Goal: Transaction & Acquisition: Purchase product/service

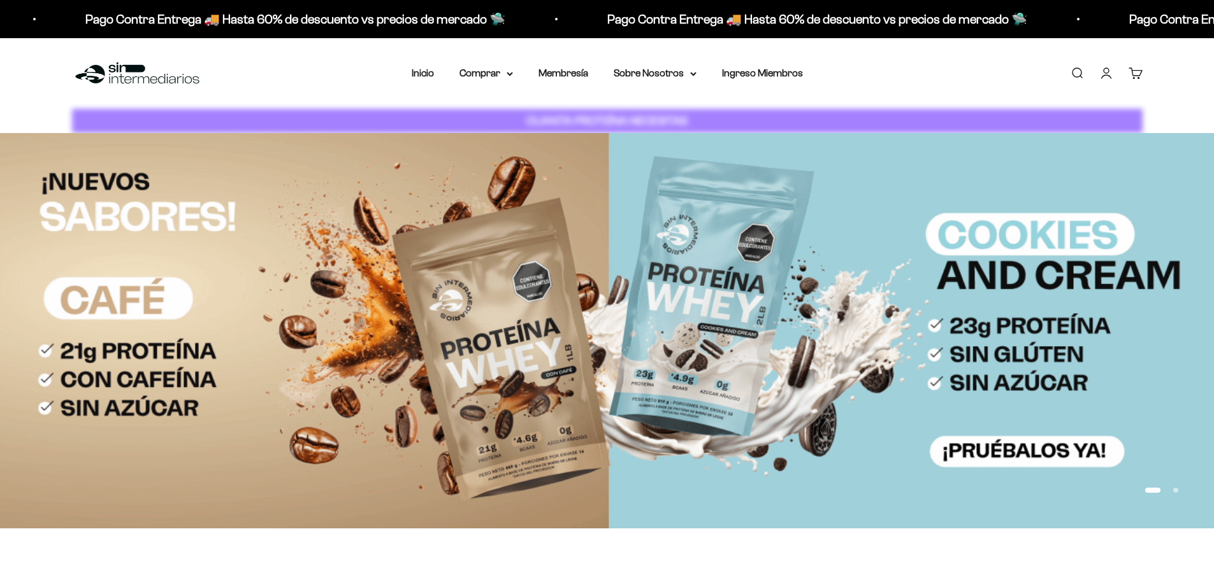
click at [1138, 73] on div "0" at bounding box center [1142, 68] width 10 height 10
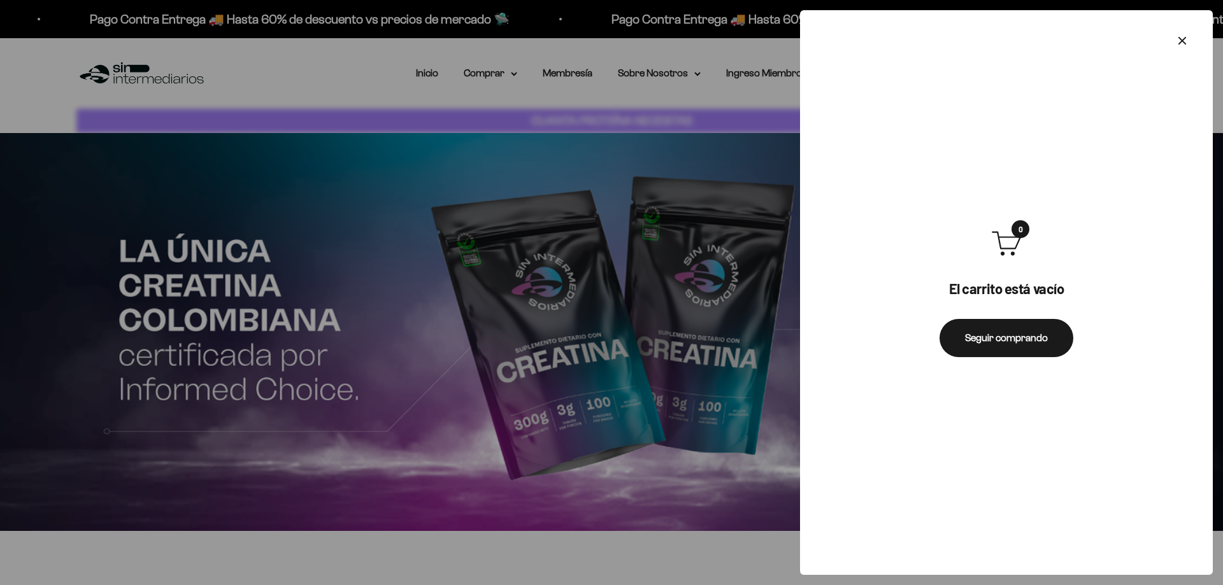
click at [686, 277] on div at bounding box center [611, 292] width 1223 height 585
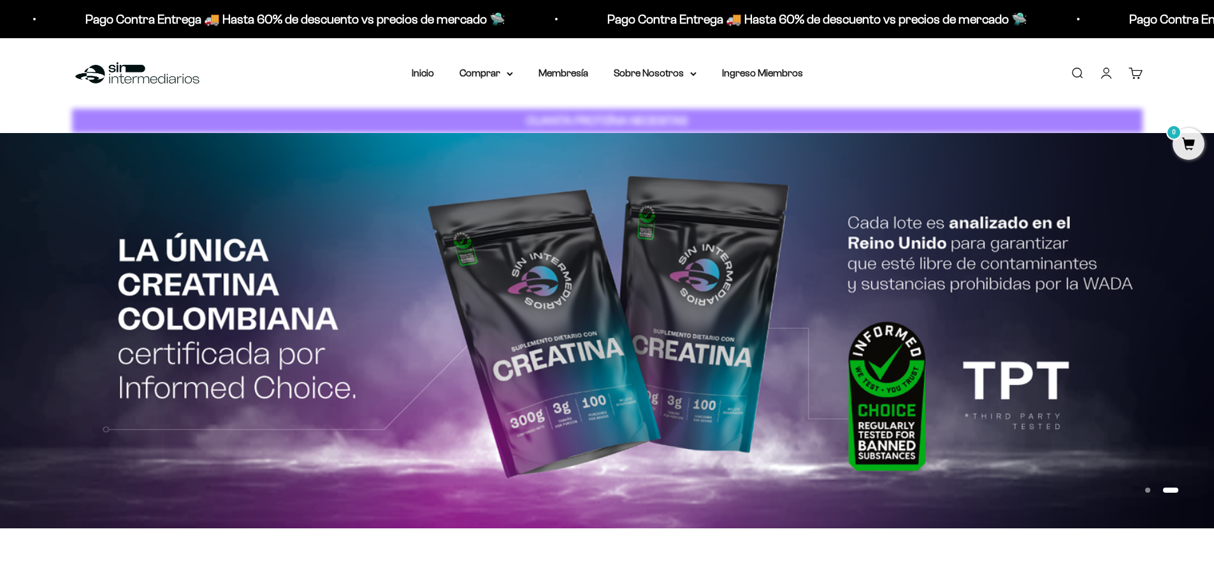
click at [1105, 66] on link "Iniciar sesión" at bounding box center [1106, 73] width 14 height 14
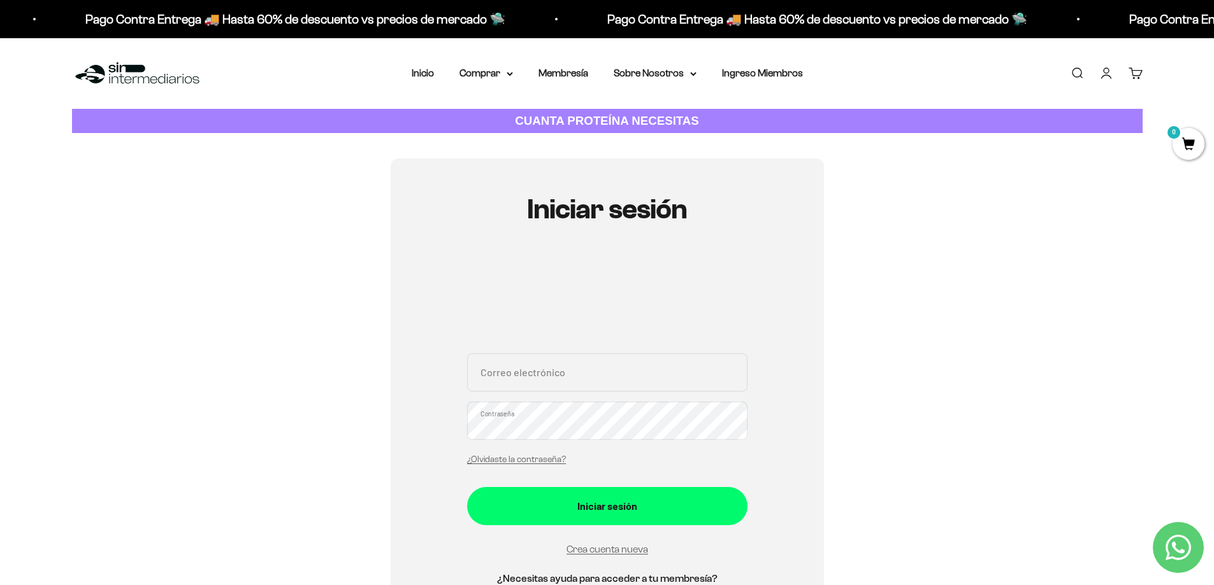
click at [1112, 72] on link "Iniciar sesión" at bounding box center [1106, 73] width 14 height 14
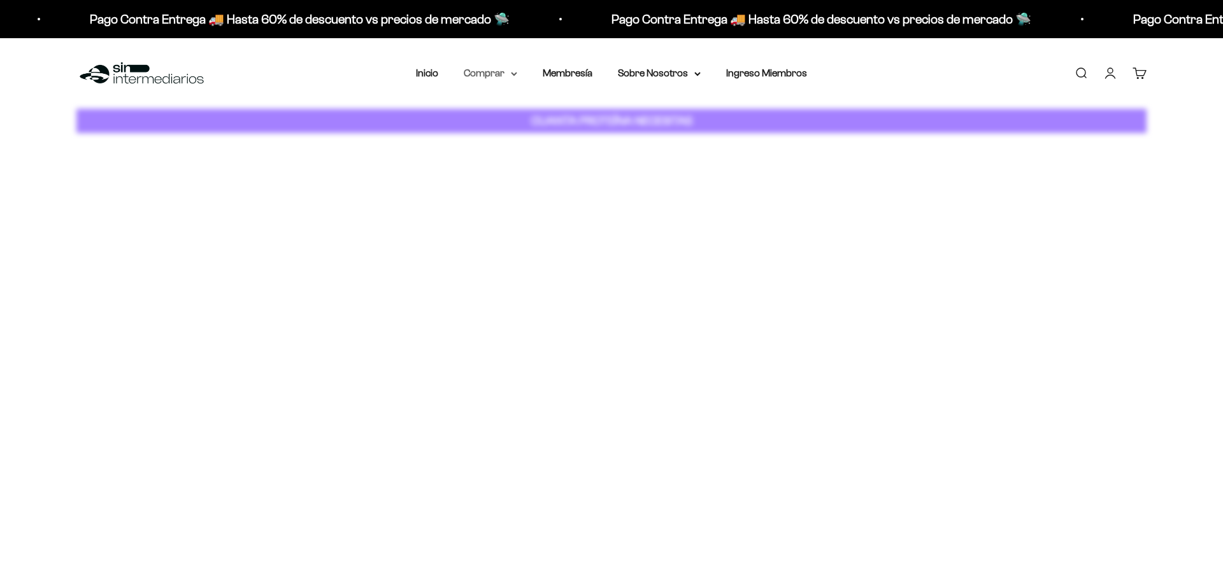
click at [514, 74] on icon at bounding box center [514, 74] width 5 height 3
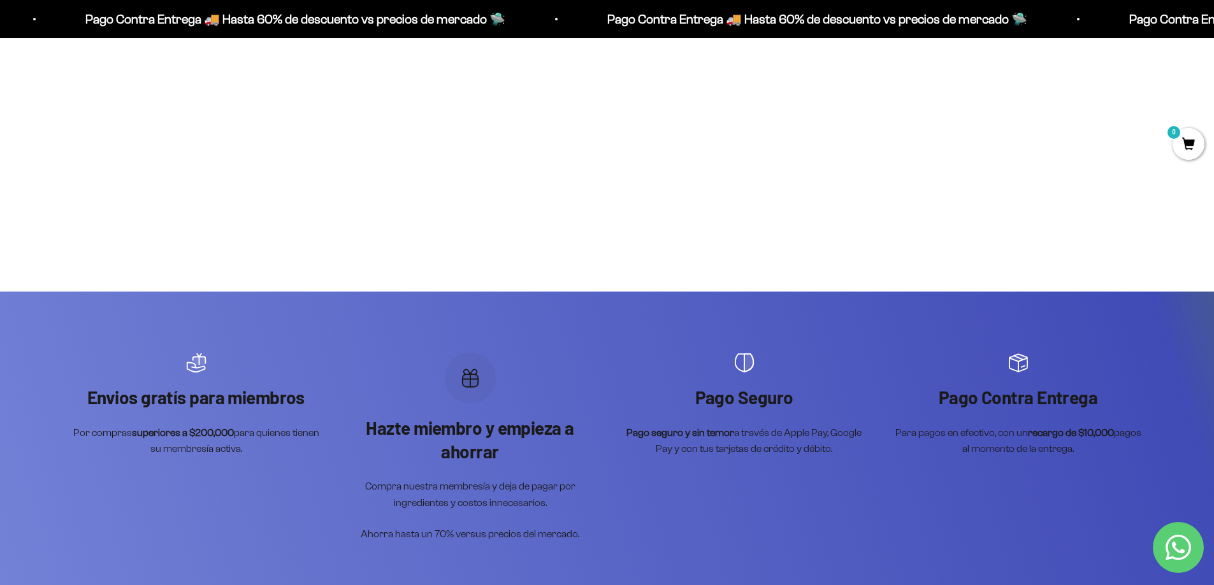
scroll to position [255, 0]
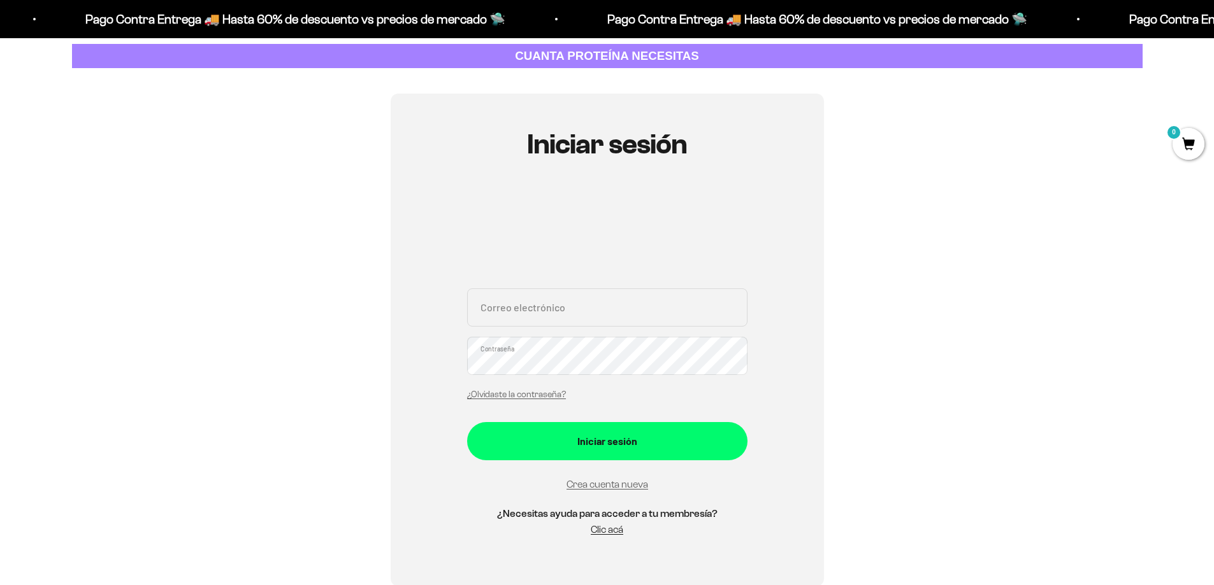
scroll to position [64, 0]
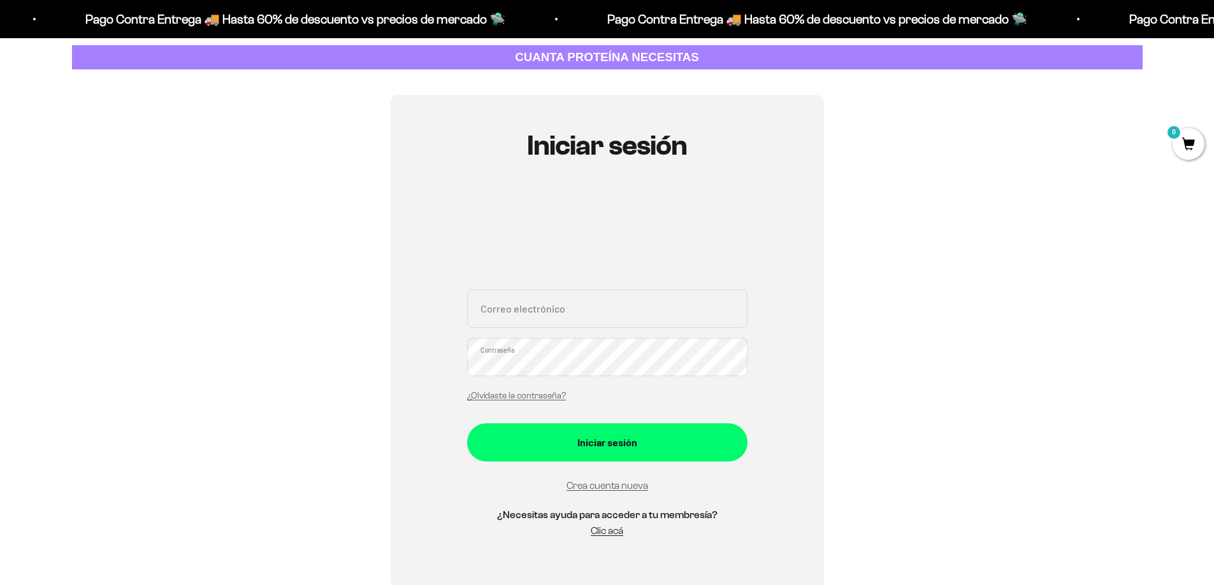
click at [503, 313] on input "Correo electrónico" at bounding box center [607, 309] width 280 height 38
click at [598, 487] on link "Crea cuenta nueva" at bounding box center [607, 485] width 82 height 11
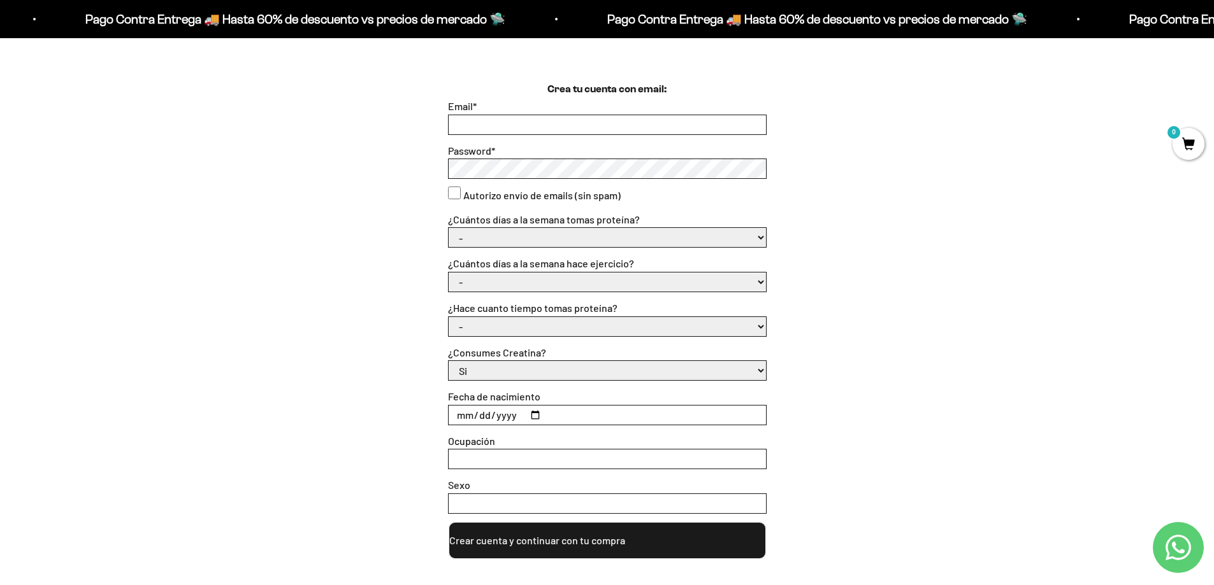
scroll to position [319, 0]
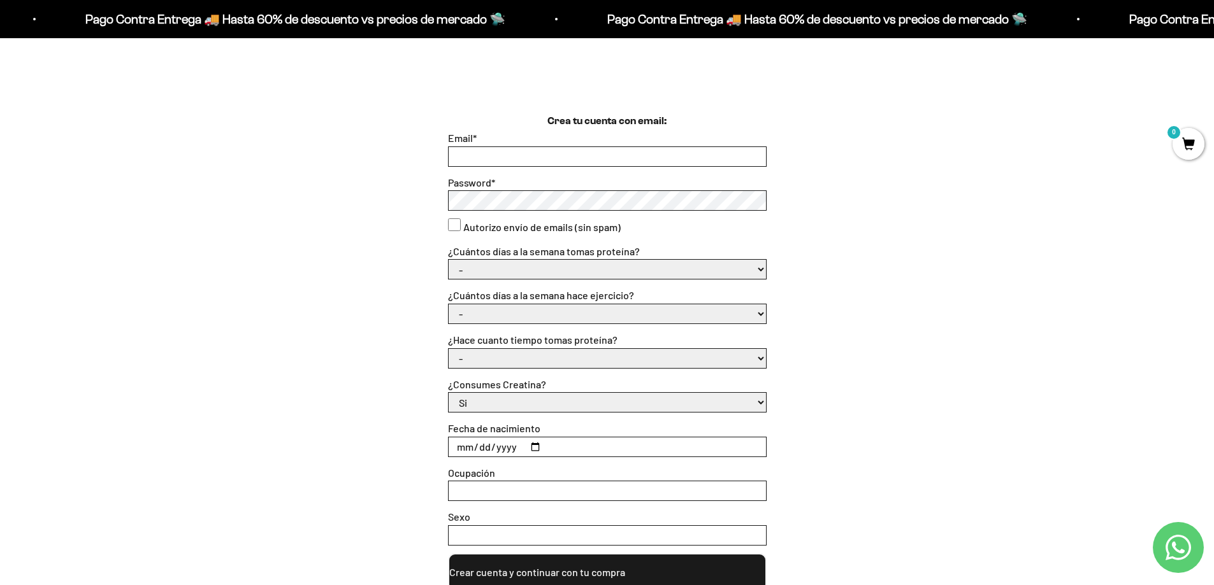
click at [494, 157] on input "Email *" at bounding box center [607, 156] width 317 height 19
type input "[EMAIL_ADDRESS][DOMAIN_NAME]"
click at [454, 220] on consent"] "Autorizo envío de emails (sin spam)" at bounding box center [454, 225] width 13 height 13
checkbox consent"] "true"
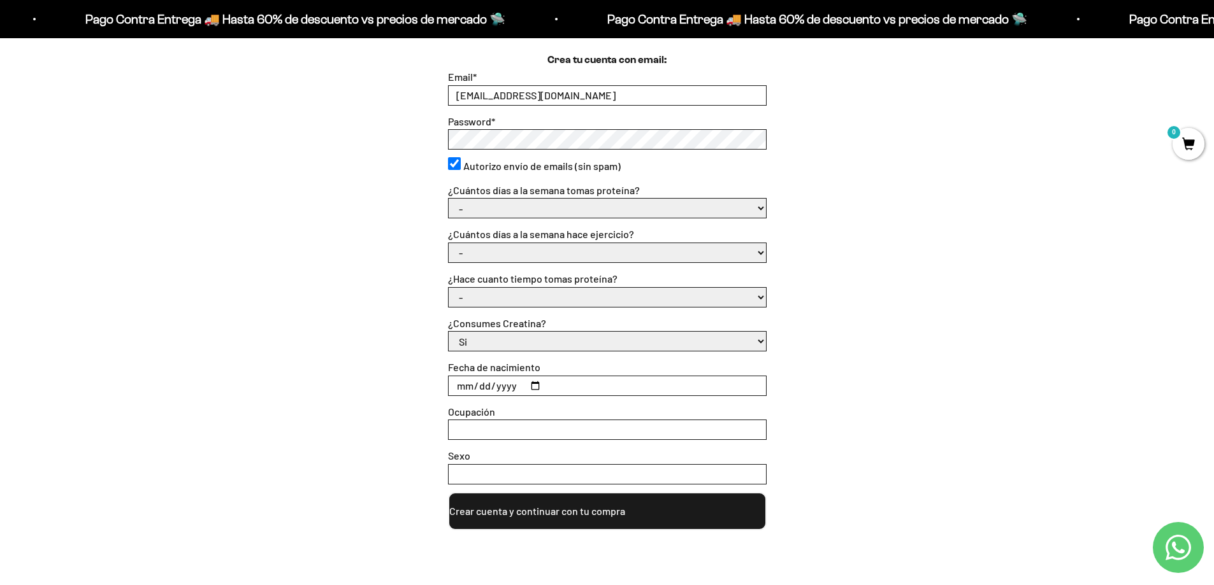
scroll to position [382, 0]
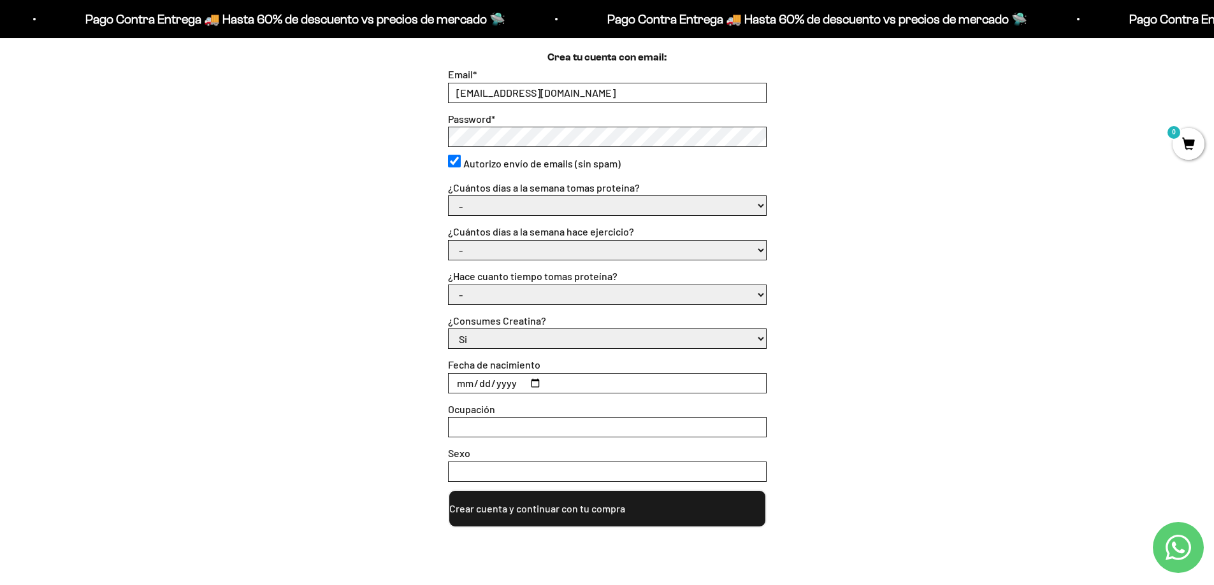
click at [514, 211] on select "- 1 o 2 3 a 5 6 o 7" at bounding box center [607, 205] width 317 height 19
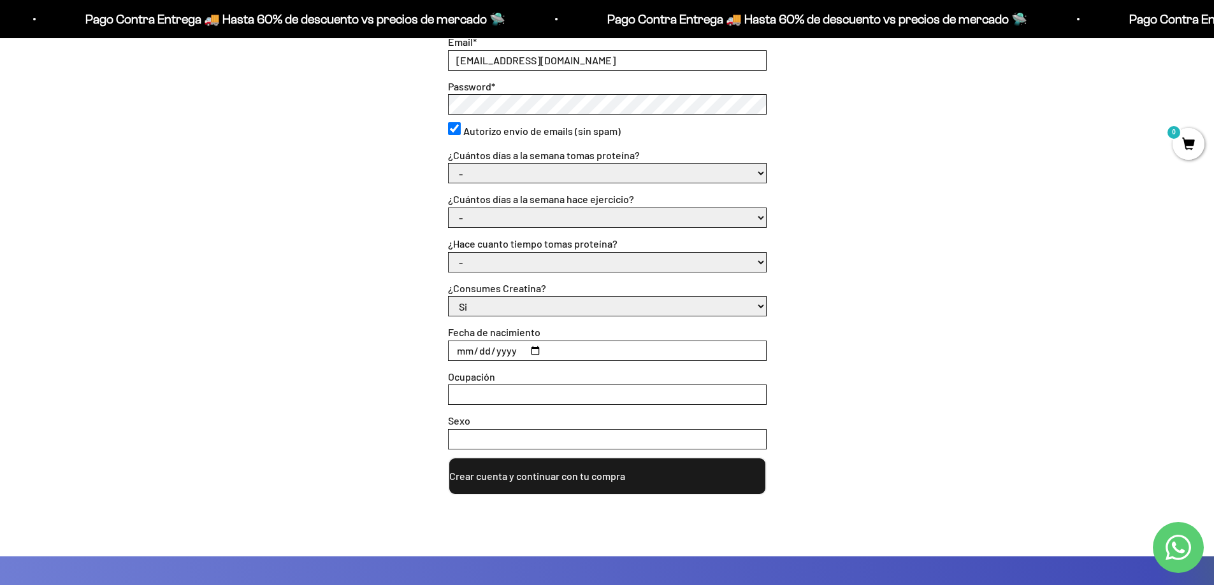
scroll to position [446, 0]
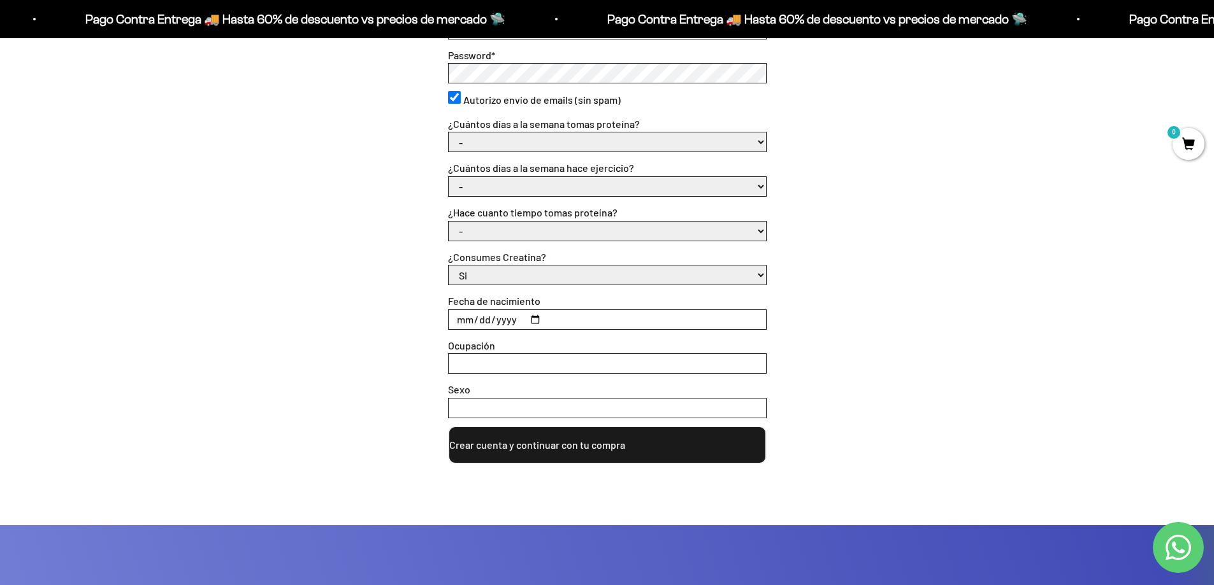
click at [514, 187] on select "- No hago 1 a 2 días 3 a 5 días 6 o 7 días" at bounding box center [607, 186] width 317 height 19
select select "3 a 5 días"
click at [449, 177] on select "- No hago 1 a 2 días 3 a 5 días 6 o 7 días" at bounding box center [607, 186] width 317 height 19
click at [496, 231] on select "- Apenas estoy empezando Menos de 6 meses Más de 6 meses Hace más de un año" at bounding box center [607, 231] width 317 height 19
select select "Apenas estoy empezando"
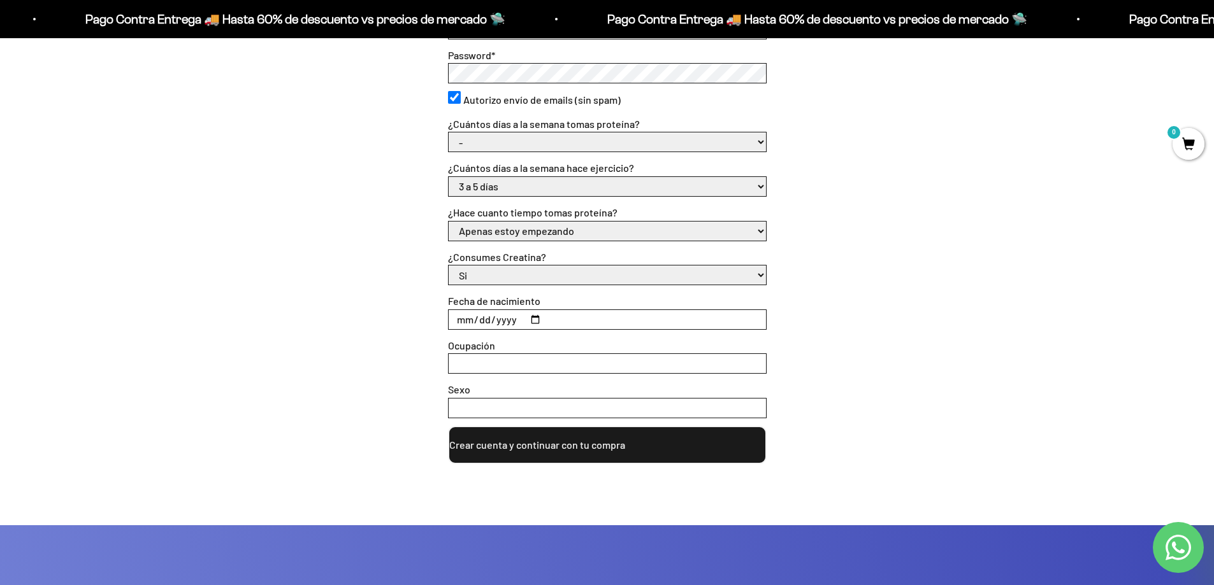
click at [449, 222] on select "- Apenas estoy empezando Menos de 6 meses Más de 6 meses Hace más de un año" at bounding box center [607, 231] width 317 height 19
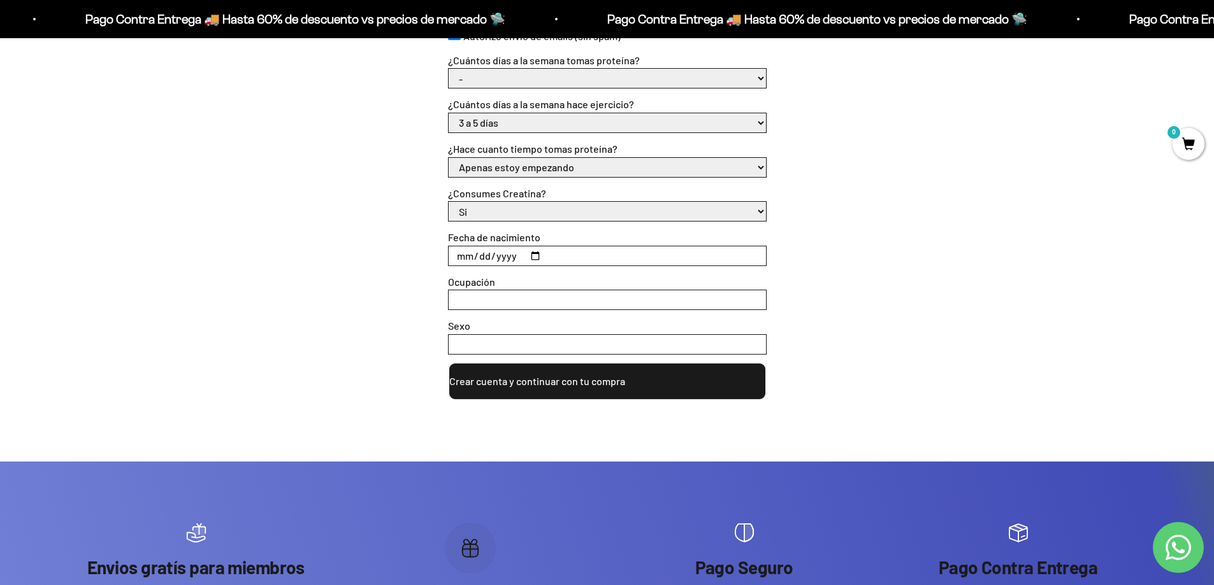
click at [504, 215] on select "Si No" at bounding box center [607, 211] width 317 height 19
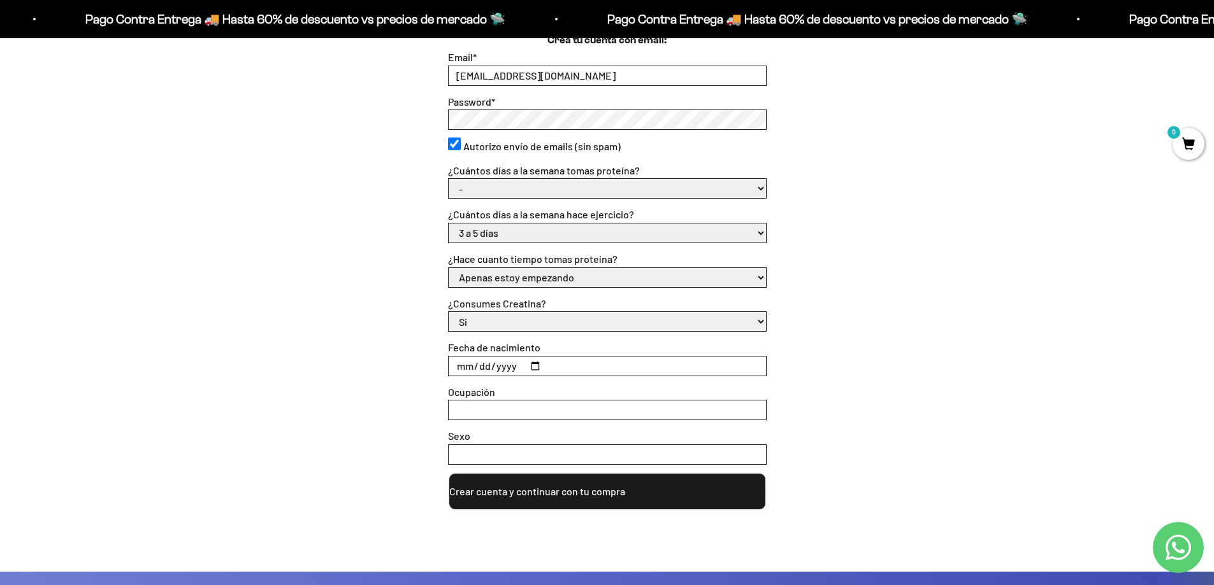
scroll to position [382, 0]
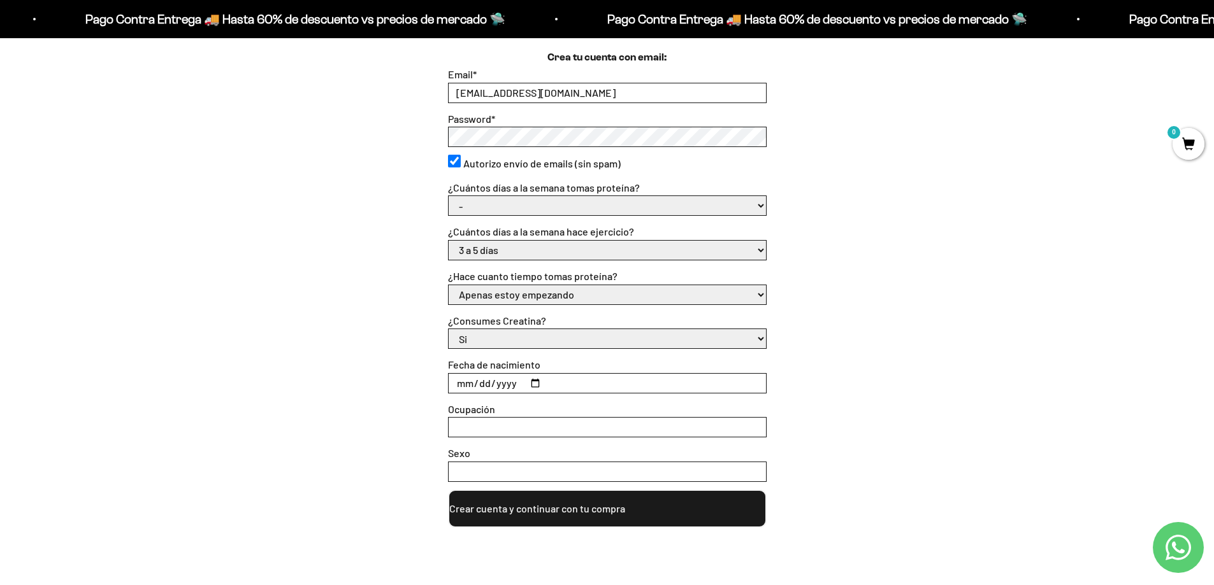
click at [502, 203] on select "- 1 o 2 3 a 5 6 o 7" at bounding box center [607, 205] width 317 height 19
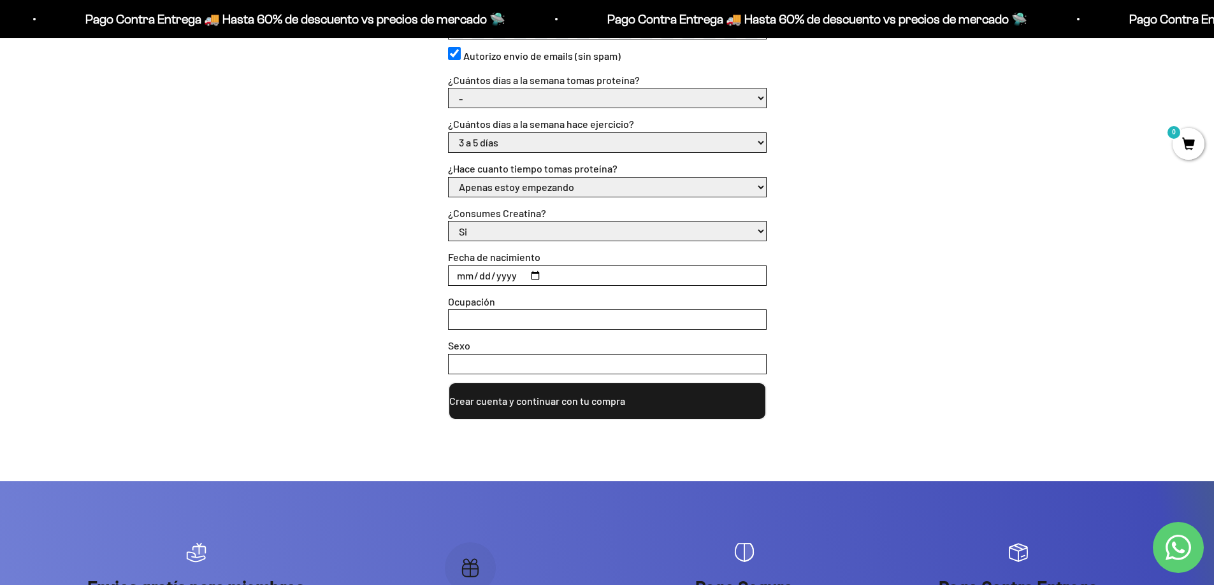
scroll to position [510, 0]
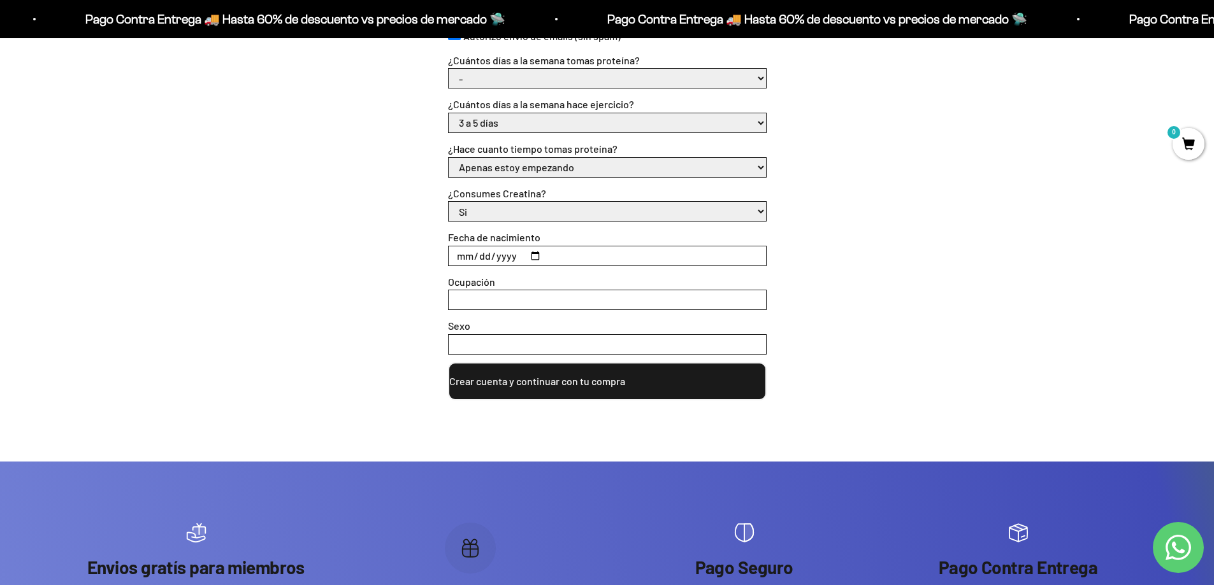
click at [461, 259] on input "Fecha de nacimiento" at bounding box center [607, 256] width 317 height 19
type input "2003-07-26"
click at [514, 304] on input "Ocupación" at bounding box center [607, 300] width 317 height 19
type input "ingeniero"
click at [494, 347] on input "Sexo" at bounding box center [607, 344] width 317 height 19
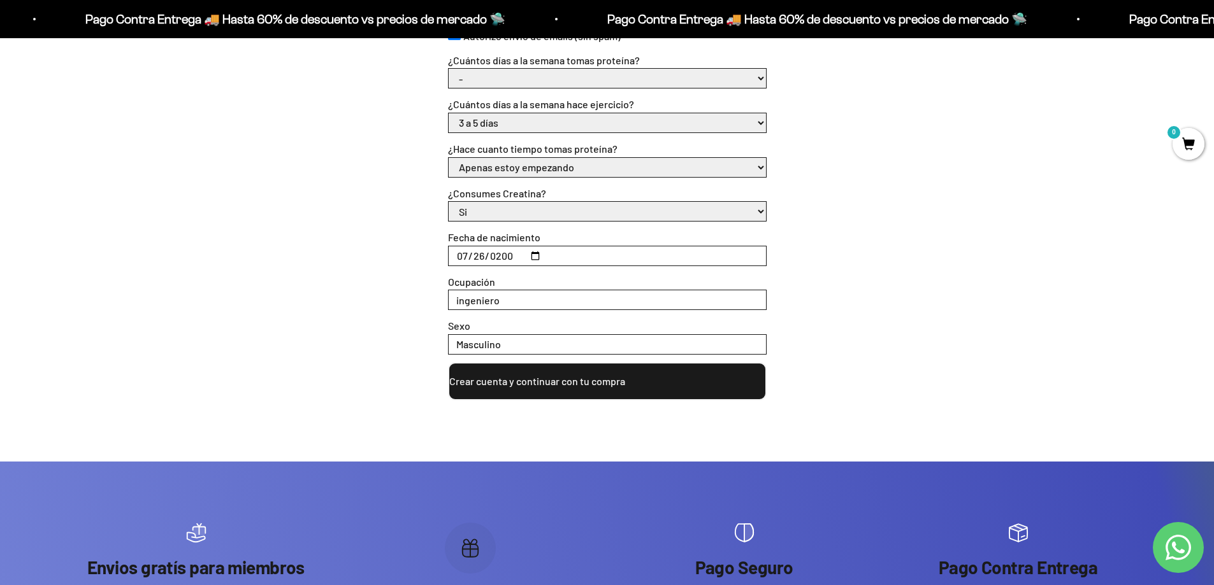
type input "Masculino"
click at [556, 387] on button "Crear cuenta y continuar con tu compra" at bounding box center [607, 382] width 319 height 38
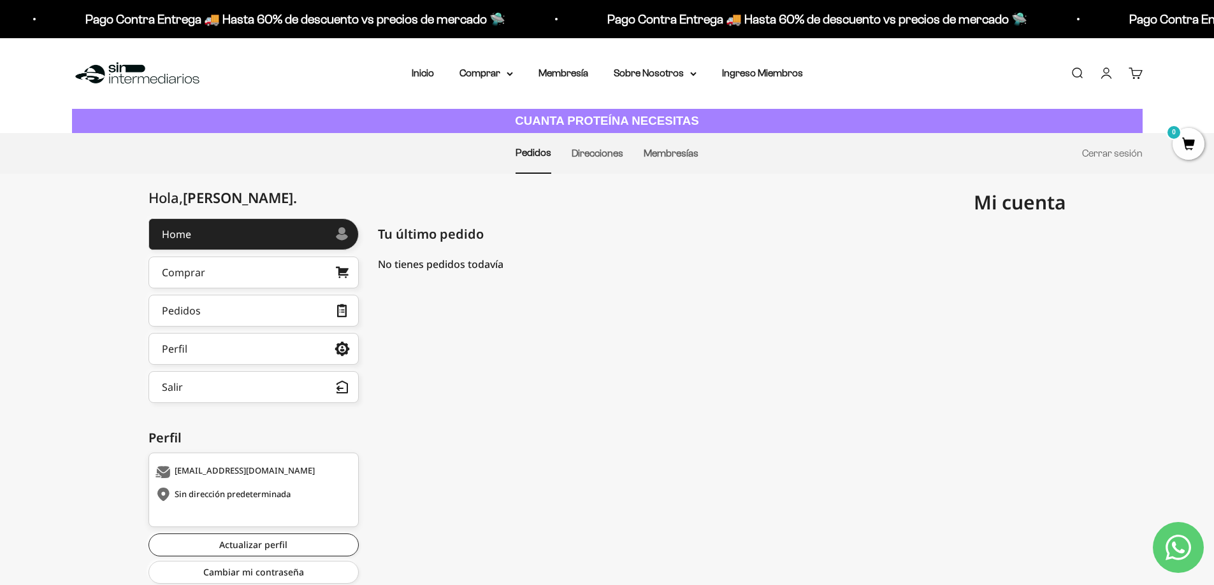
scroll to position [41, 0]
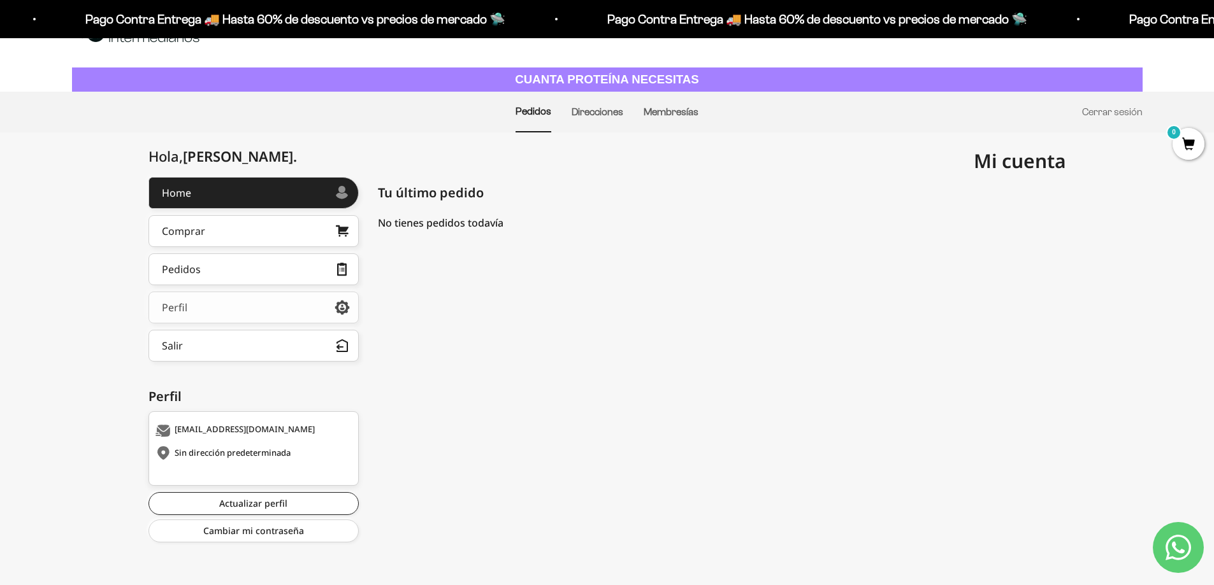
click at [271, 310] on link "Perfil" at bounding box center [253, 308] width 210 height 32
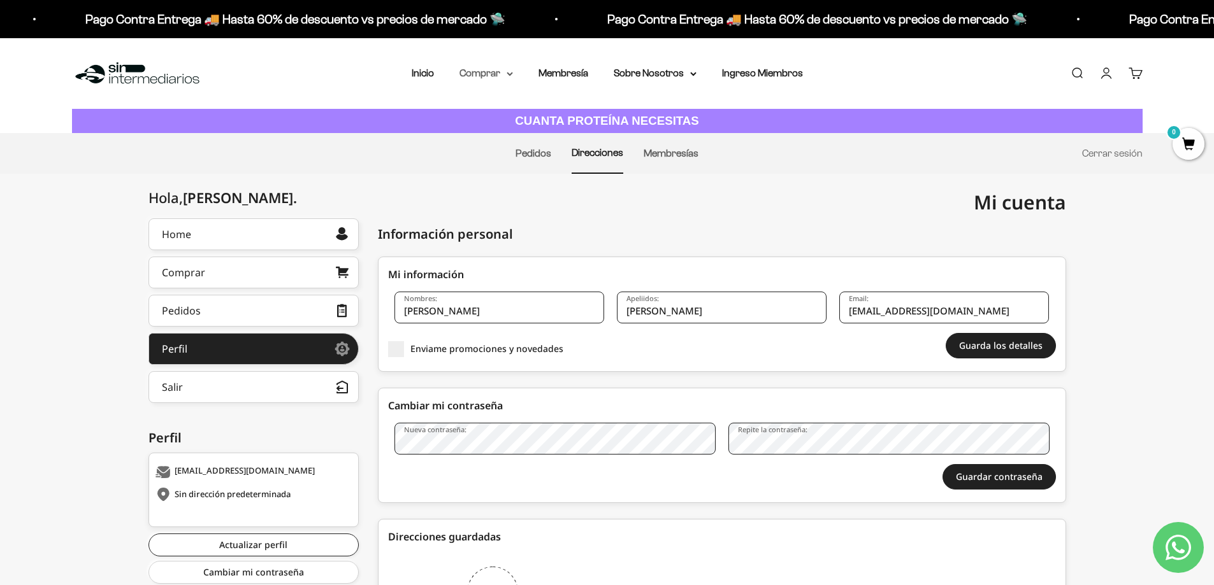
click at [502, 76] on summary "Comprar" at bounding box center [486, 73] width 54 height 17
click at [564, 110] on summary "Proteínas" at bounding box center [519, 114] width 105 height 17
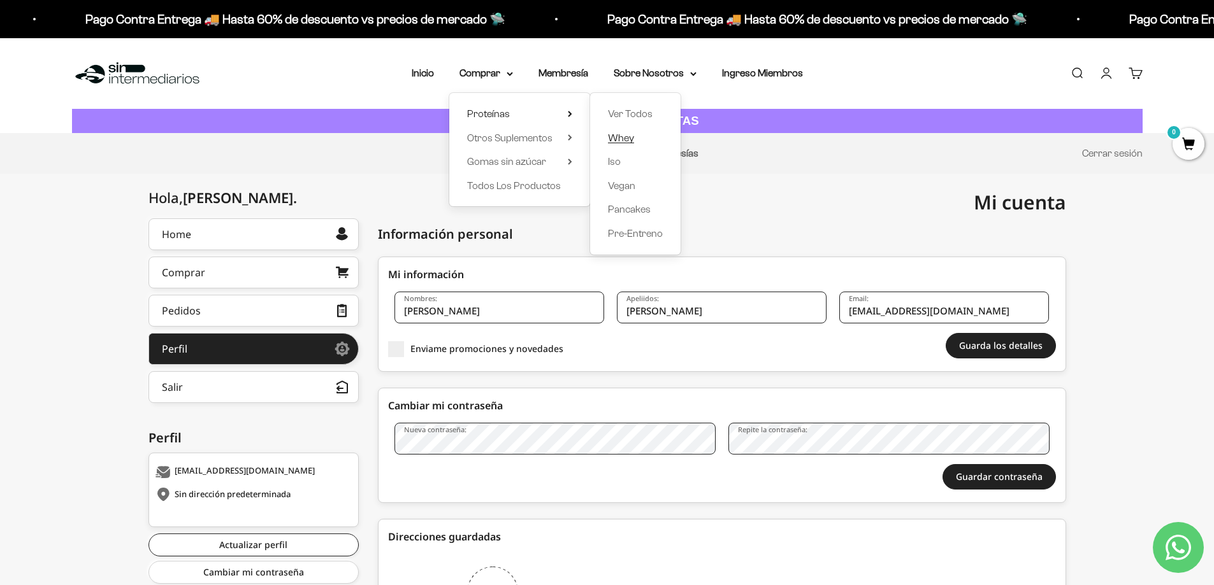
click at [631, 140] on span "Whey" at bounding box center [621, 138] width 26 height 11
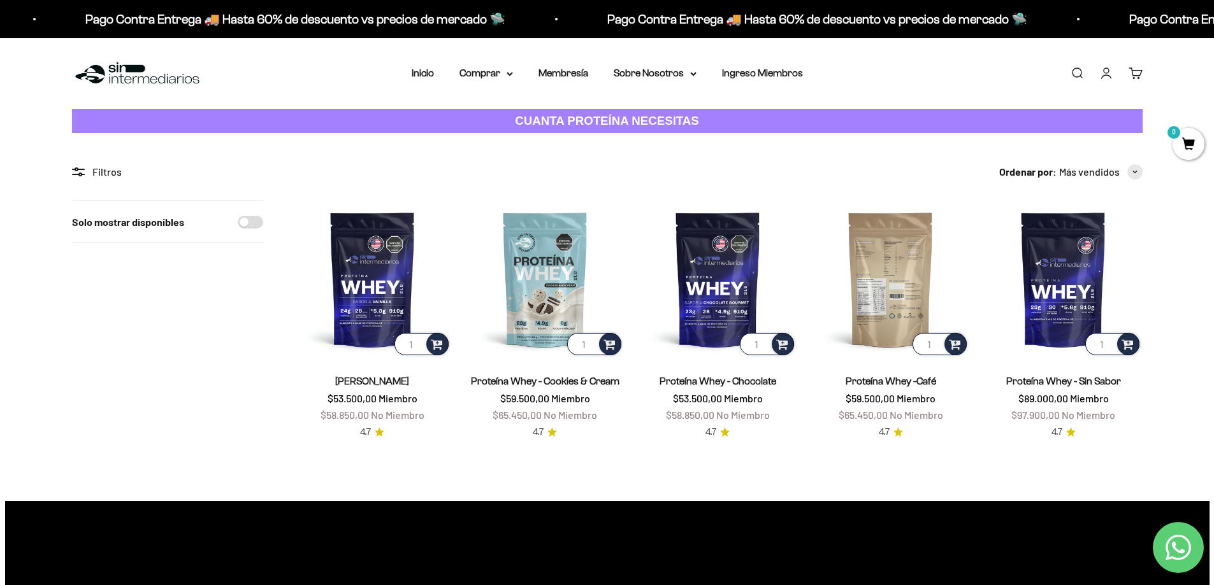
click at [945, 327] on img at bounding box center [890, 279] width 157 height 157
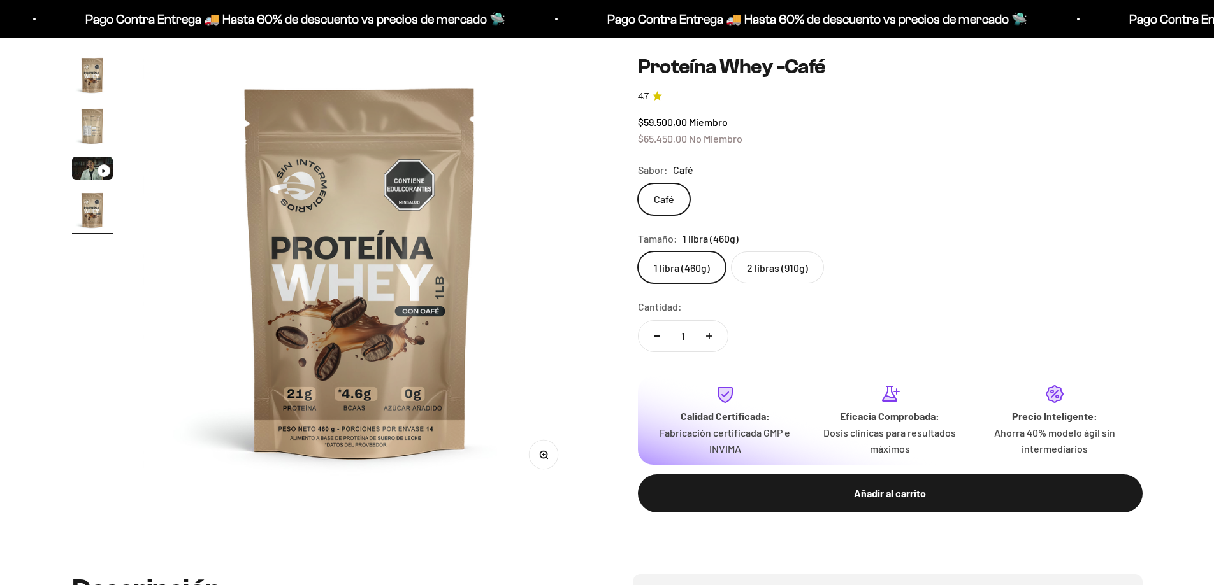
scroll to position [127, 0]
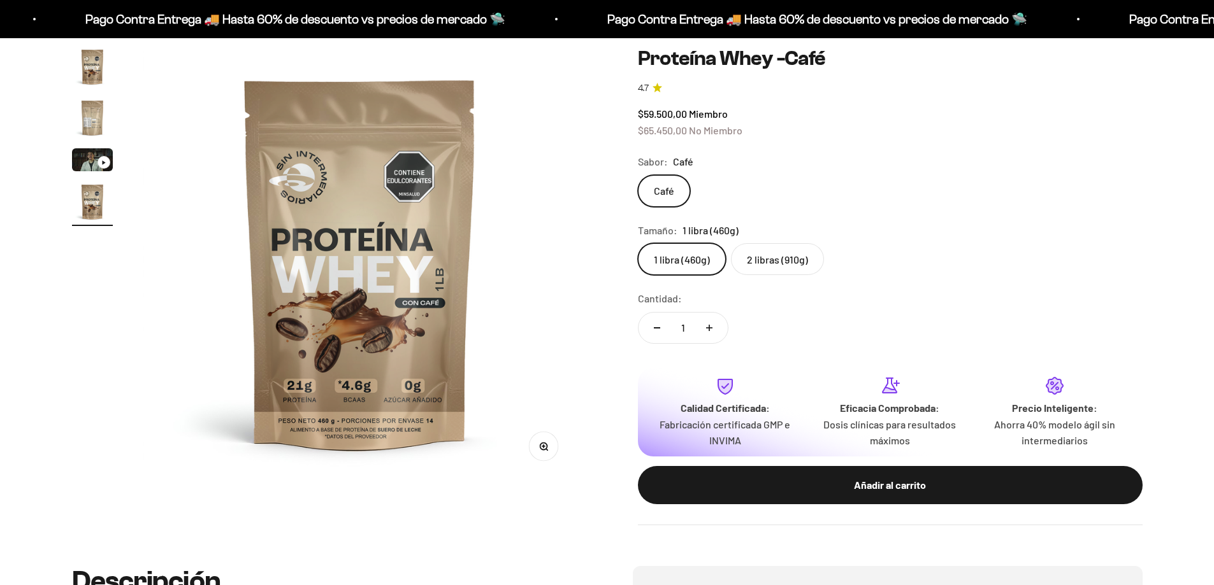
click at [773, 264] on label "2 libras (910g)" at bounding box center [777, 259] width 93 height 32
click at [638, 243] on input "2 libras (910g)" at bounding box center [637, 243] width 1 height 1
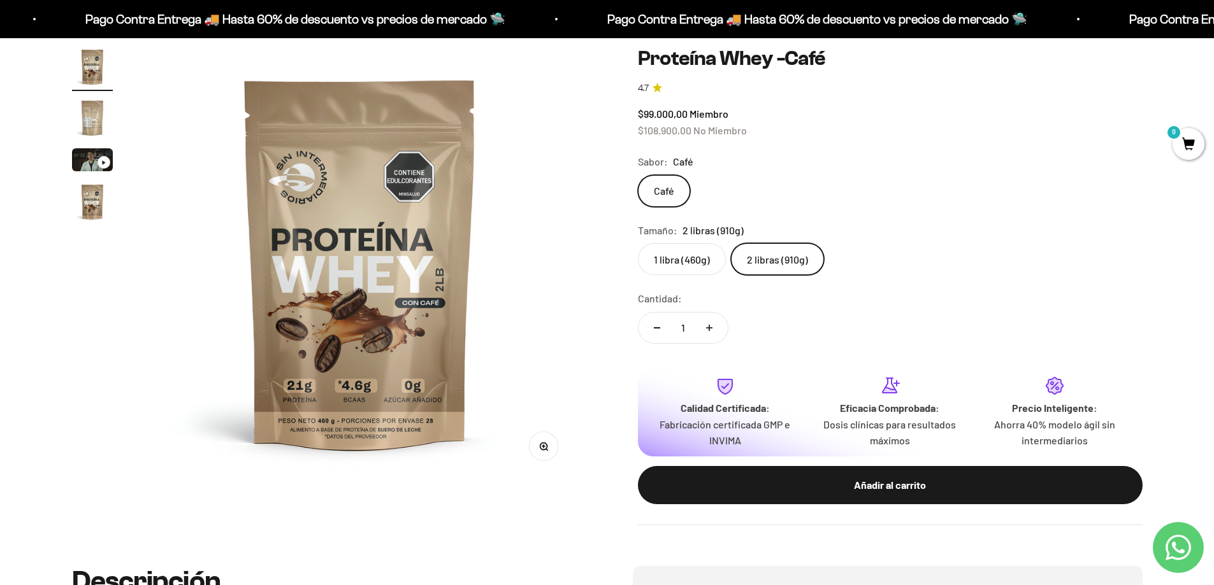
click at [666, 244] on label "1 libra (460g)" at bounding box center [682, 259] width 88 height 32
click at [638, 243] on input "1 libra (460g)" at bounding box center [637, 243] width 1 height 1
click at [734, 260] on label "2 libras (910g)" at bounding box center [777, 259] width 93 height 32
click at [638, 243] on input "2 libras (910g)" at bounding box center [637, 243] width 1 height 1
click at [650, 262] on label "1 libra (460g)" at bounding box center [682, 259] width 88 height 32
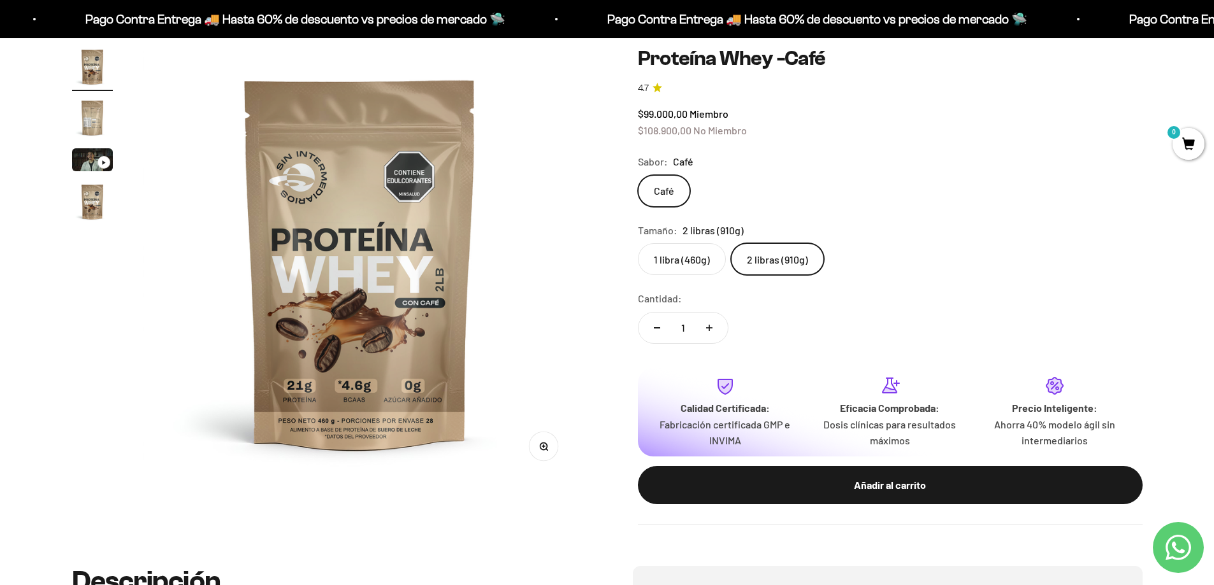
click at [638, 243] on input "1 libra (460g)" at bounding box center [637, 243] width 1 height 1
click at [765, 262] on label "2 libras (910g)" at bounding box center [777, 259] width 93 height 32
click at [638, 243] on input "2 libras (910g)" at bounding box center [637, 243] width 1 height 1
click at [673, 262] on label "1 libra (460g)" at bounding box center [682, 259] width 88 height 32
click at [638, 243] on input "1 libra (460g)" at bounding box center [637, 243] width 1 height 1
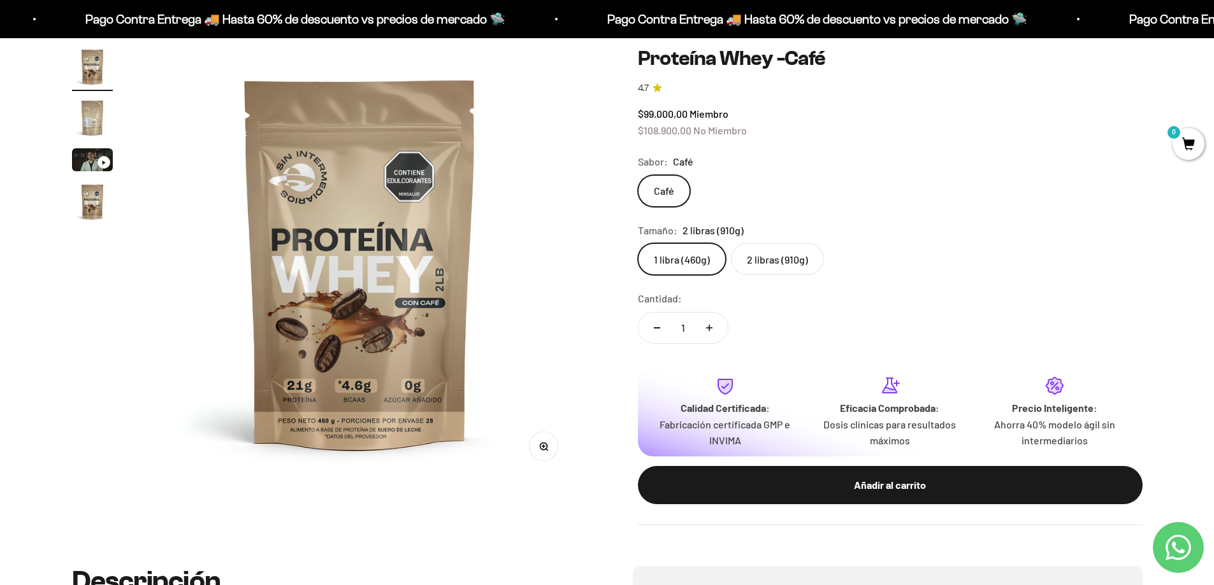
scroll to position [0, 1346]
click at [778, 262] on label "2 libras (910g)" at bounding box center [777, 259] width 93 height 32
click at [638, 243] on input "2 libras (910g)" at bounding box center [637, 243] width 1 height 1
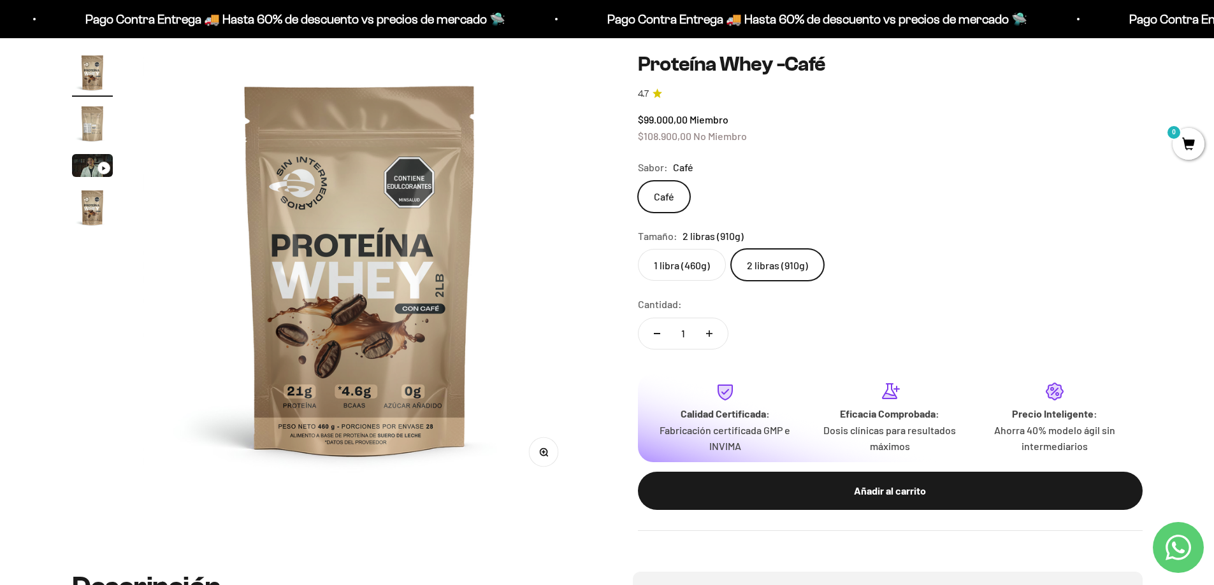
scroll to position [127, 0]
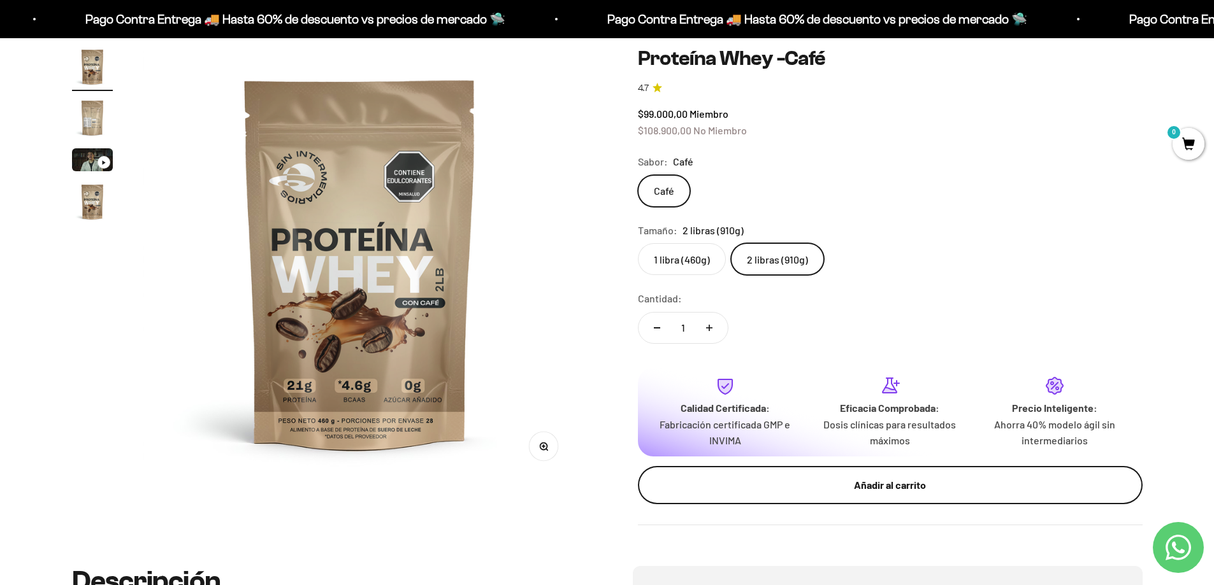
click at [884, 482] on div "Añadir al carrito" at bounding box center [890, 485] width 454 height 17
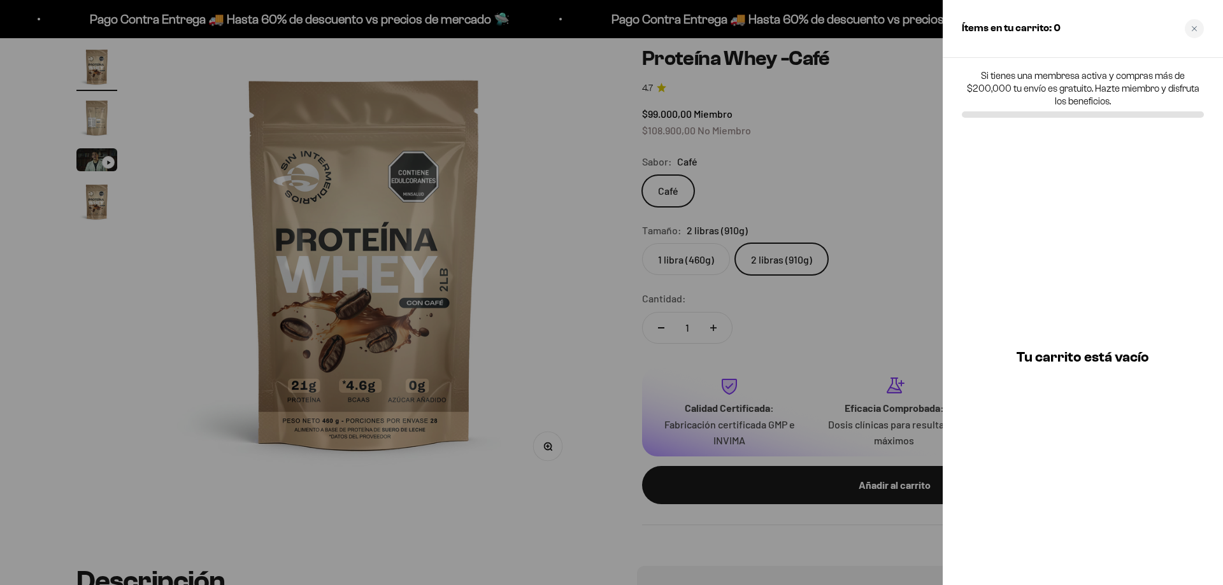
click at [842, 303] on div at bounding box center [611, 292] width 1223 height 585
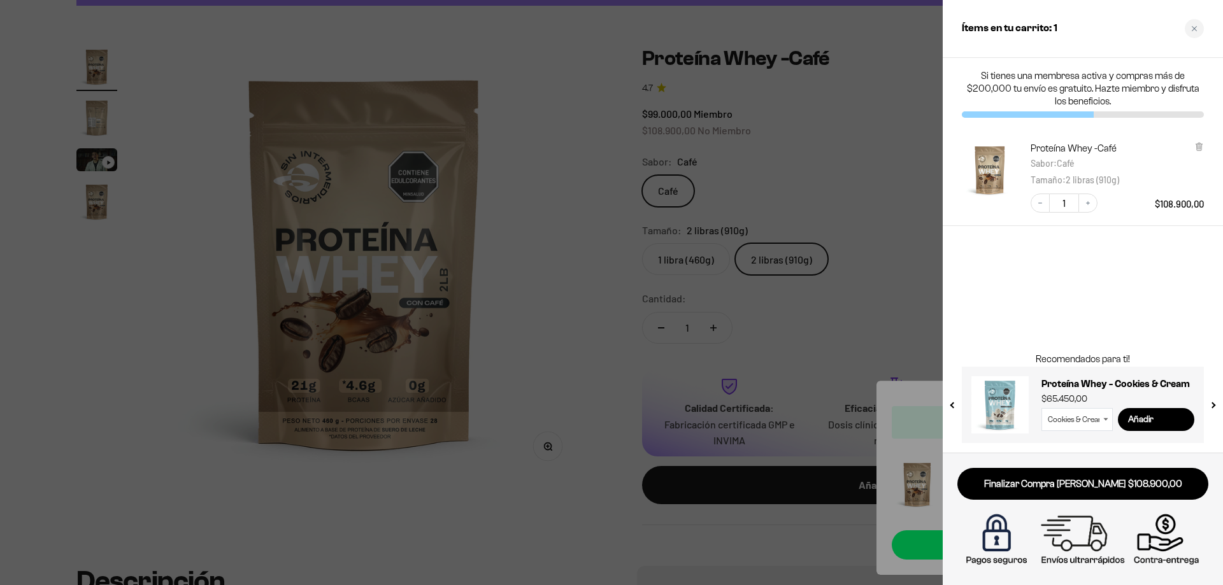
click at [815, 317] on div at bounding box center [611, 292] width 1223 height 585
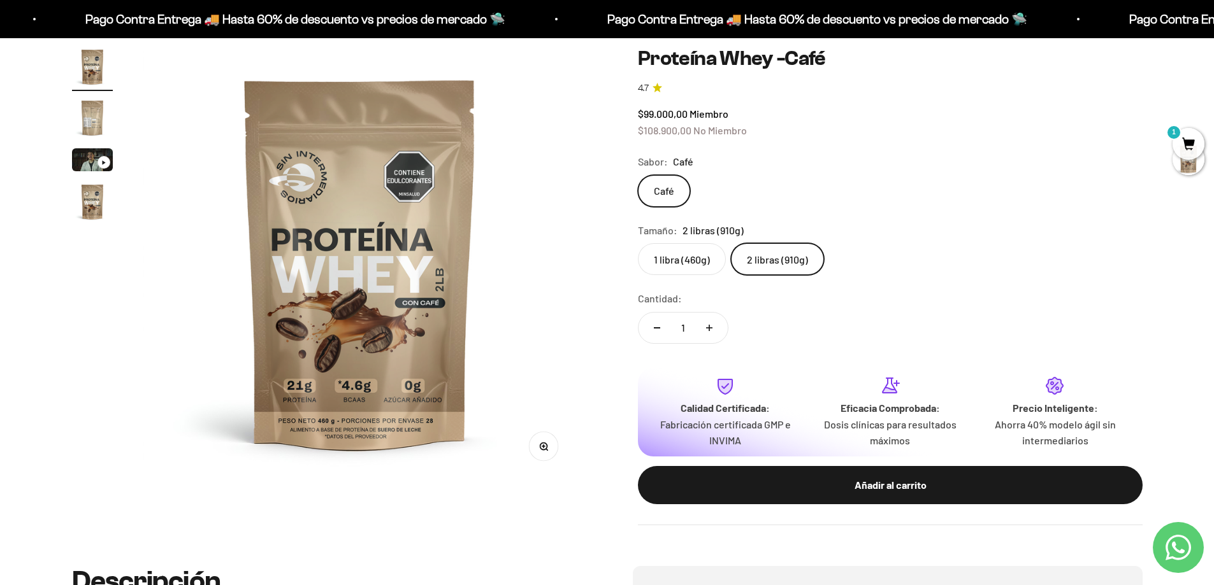
scroll to position [0, 0]
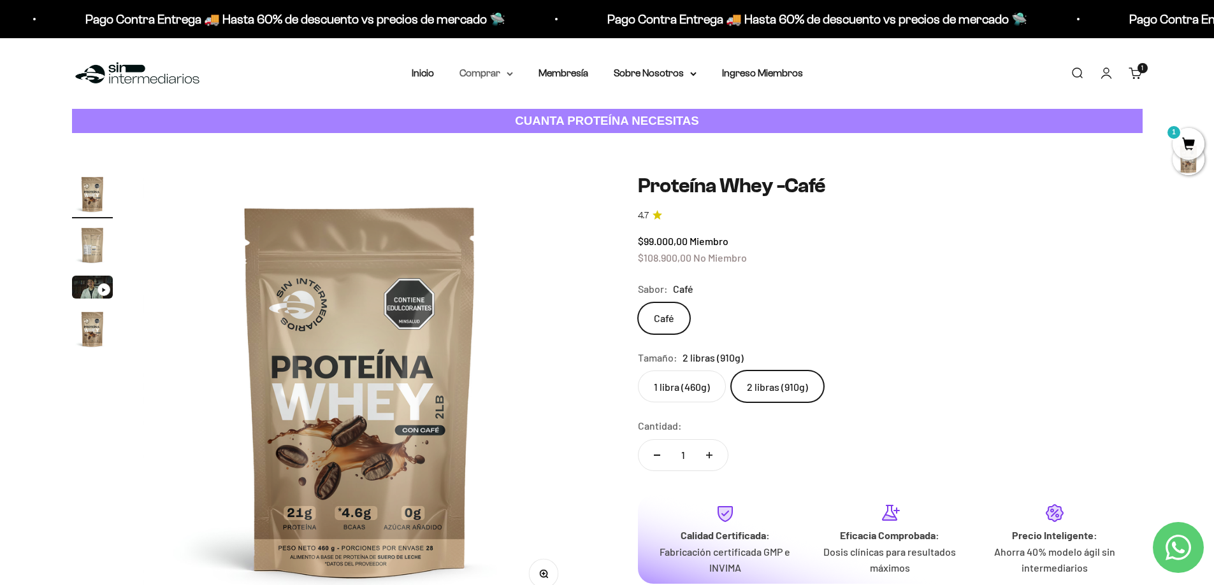
click at [499, 76] on summary "Comprar" at bounding box center [486, 73] width 54 height 17
click at [568, 138] on icon at bounding box center [570, 137] width 4 height 6
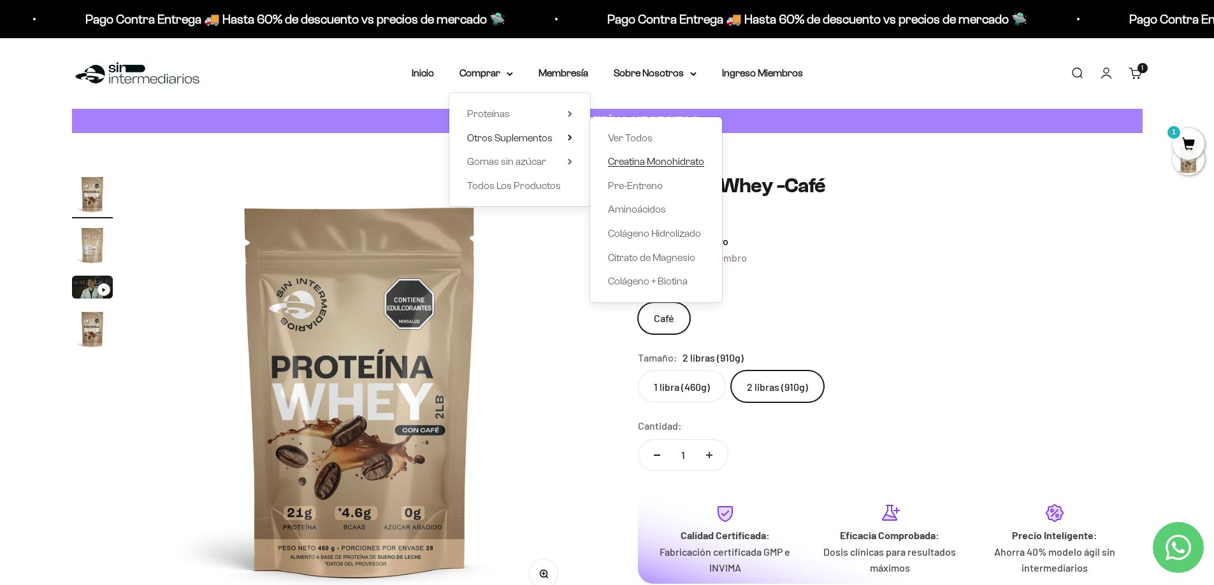
click at [652, 166] on span "Creatina Monohidrato" at bounding box center [656, 161] width 96 height 11
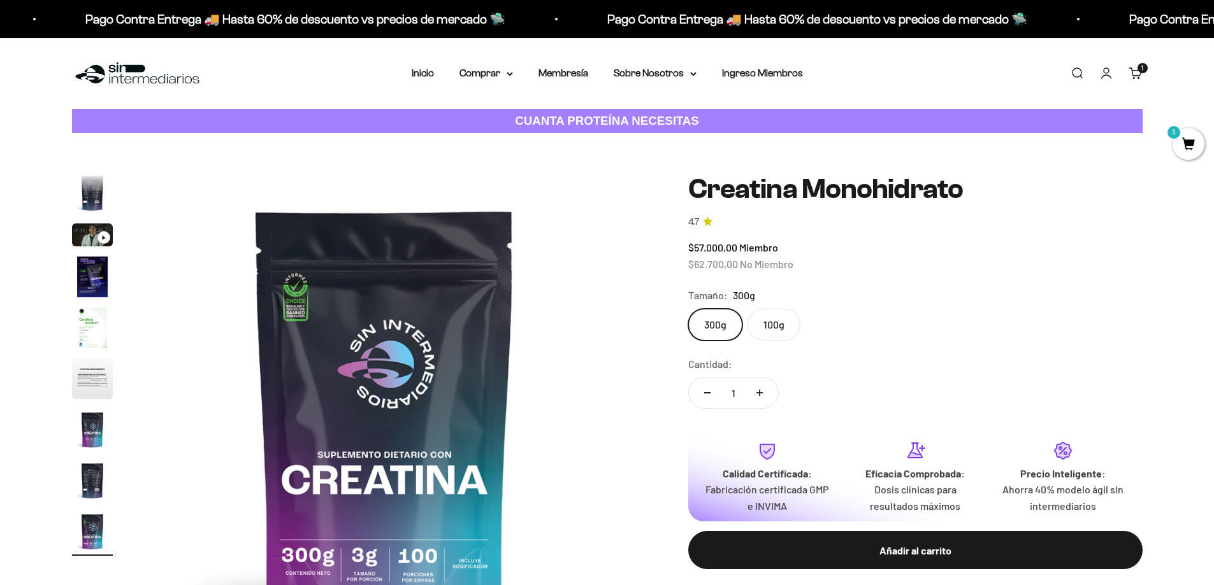
click at [773, 329] on label "100g" at bounding box center [773, 325] width 53 height 32
click at [688, 309] on input "100g" at bounding box center [687, 308] width 1 height 1
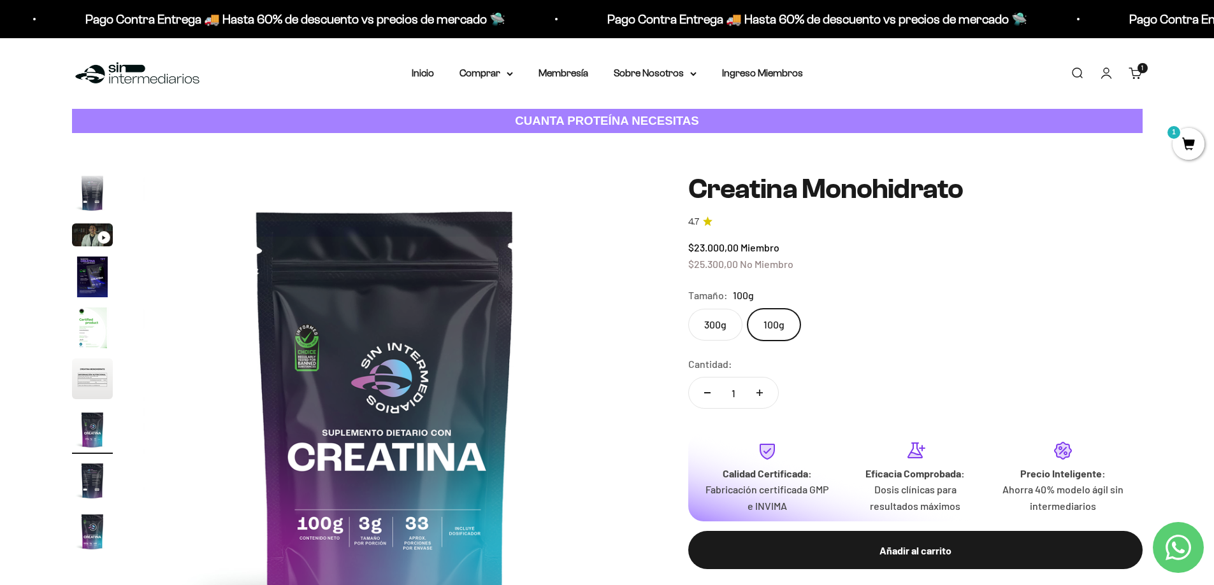
click at [717, 326] on label "300g" at bounding box center [715, 325] width 54 height 32
click at [688, 309] on input "300g" at bounding box center [687, 308] width 1 height 1
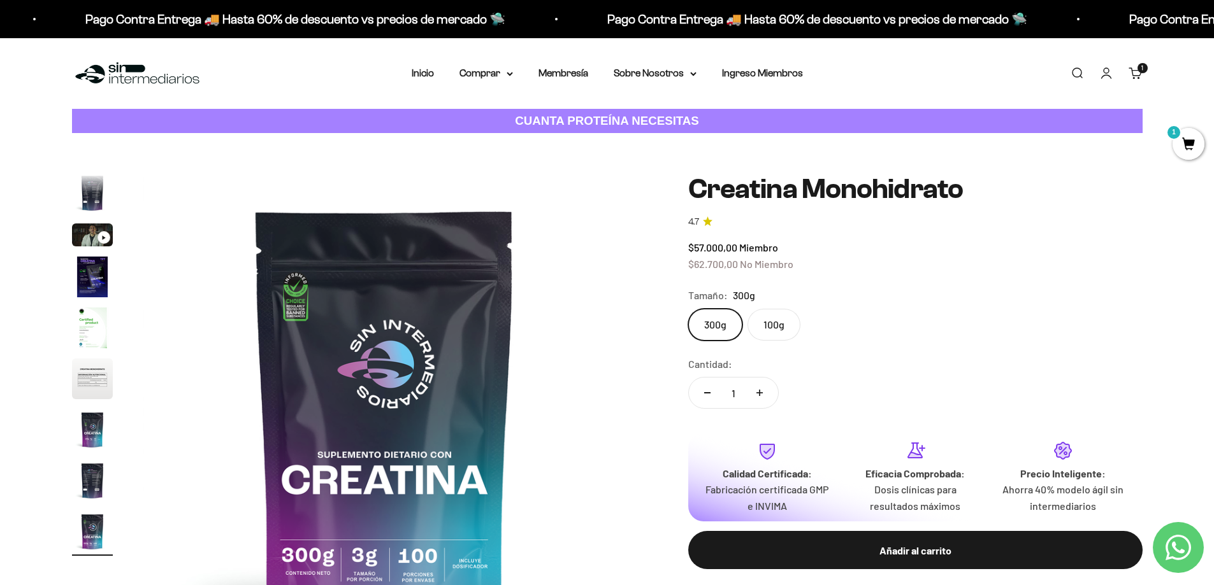
click at [765, 324] on label "100g" at bounding box center [773, 325] width 53 height 32
click at [688, 309] on input "100g" at bounding box center [687, 308] width 1 height 1
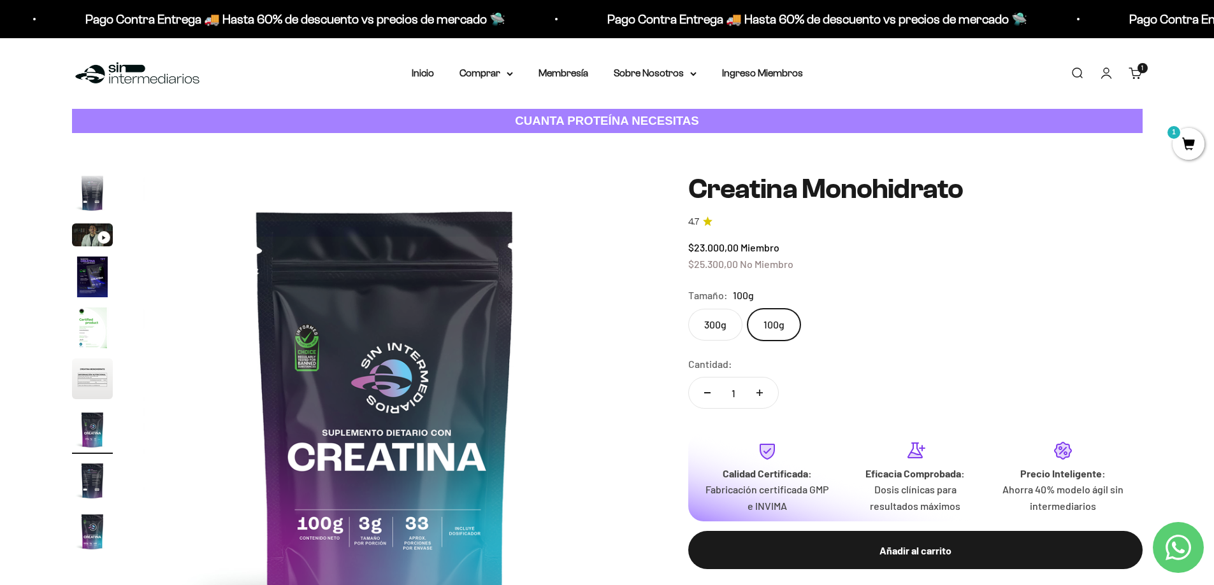
click at [717, 319] on label "300g" at bounding box center [715, 325] width 54 height 32
click at [688, 309] on input "300g" at bounding box center [687, 308] width 1 height 1
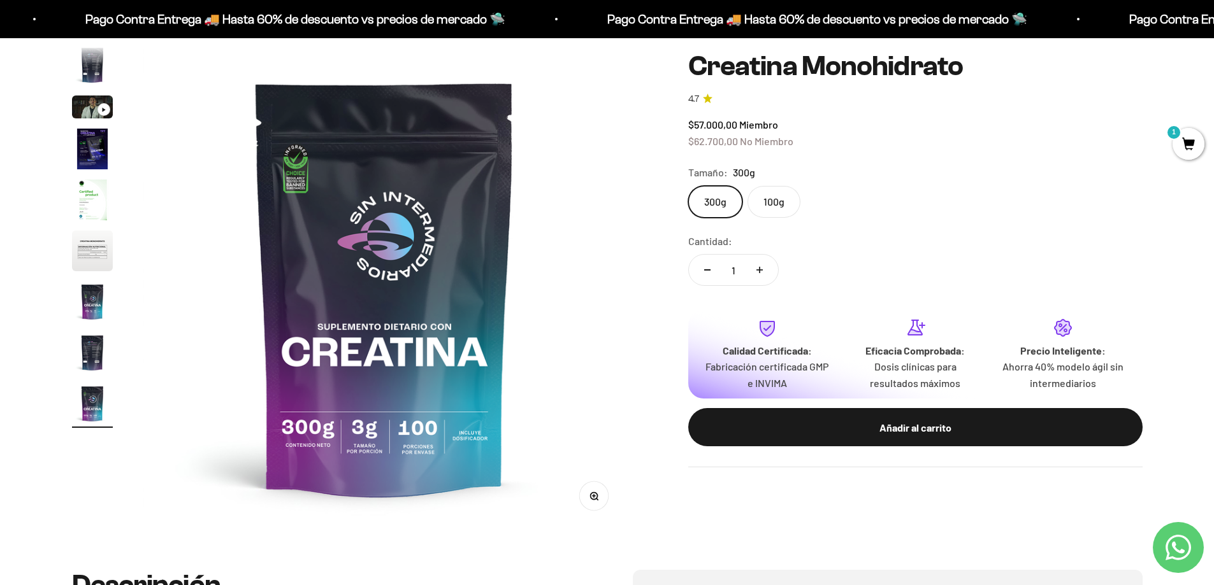
scroll to position [127, 0]
click at [764, 203] on label "100g" at bounding box center [773, 202] width 53 height 32
click at [688, 186] on input "100g" at bounding box center [687, 185] width 1 height 1
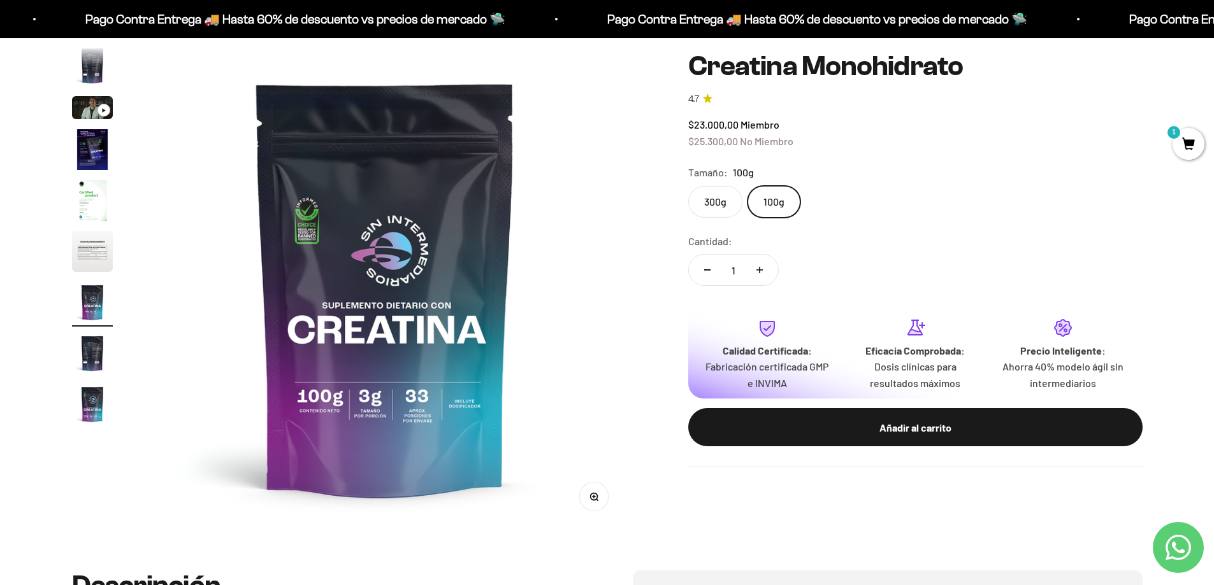
click at [719, 201] on label "300g" at bounding box center [715, 202] width 54 height 32
click at [688, 186] on input "300g" at bounding box center [687, 185] width 1 height 1
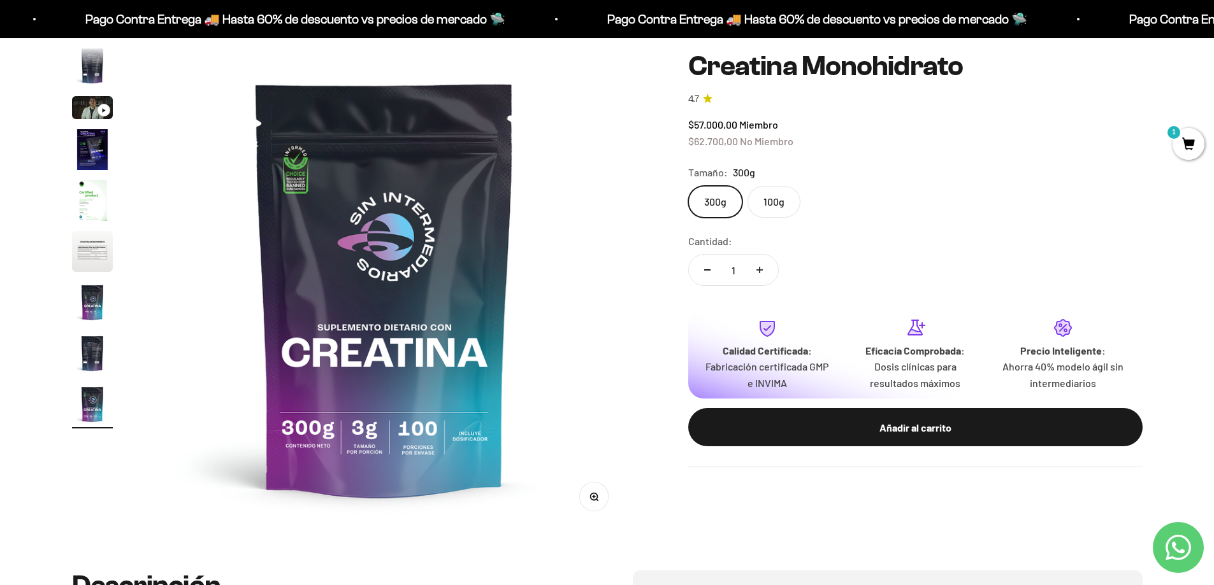
click at [775, 199] on label "100g" at bounding box center [773, 202] width 53 height 32
click at [688, 186] on input "100g" at bounding box center [687, 185] width 1 height 1
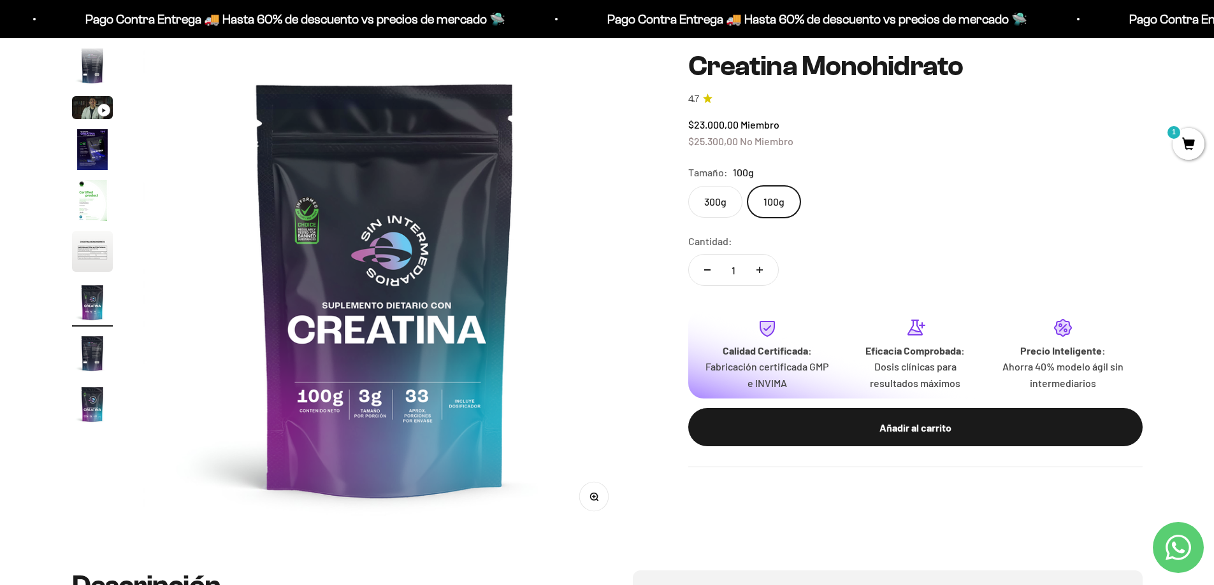
click at [724, 196] on label "300g" at bounding box center [715, 202] width 54 height 32
click at [688, 186] on input "300g" at bounding box center [687, 185] width 1 height 1
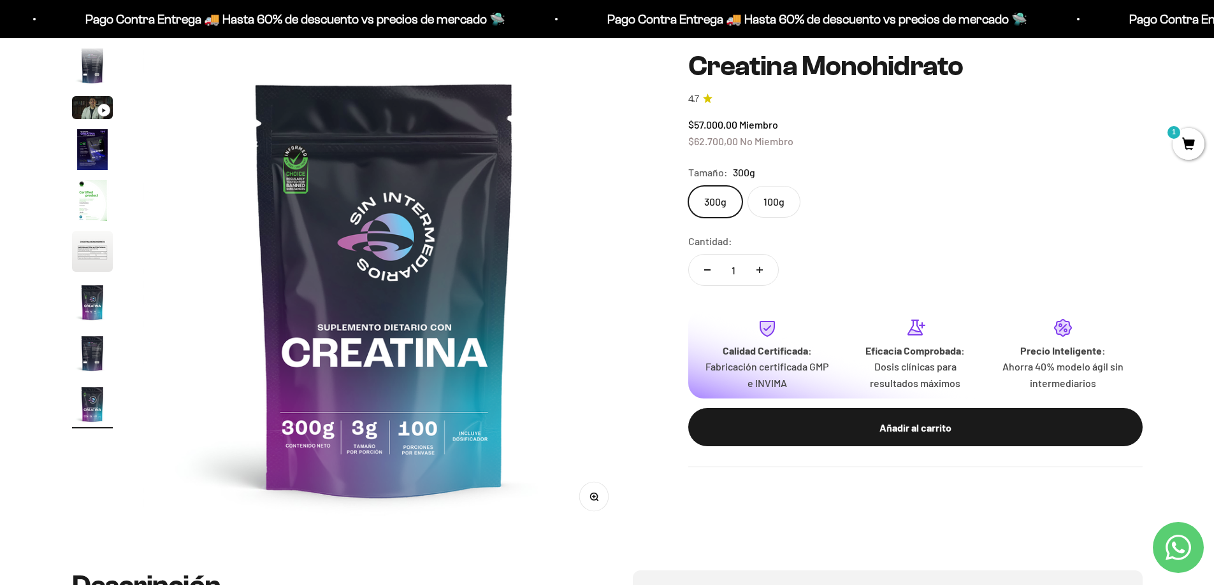
scroll to position [0, 3991]
click at [763, 208] on label "100g" at bounding box center [773, 202] width 53 height 32
click at [688, 186] on input "100g" at bounding box center [687, 185] width 1 height 1
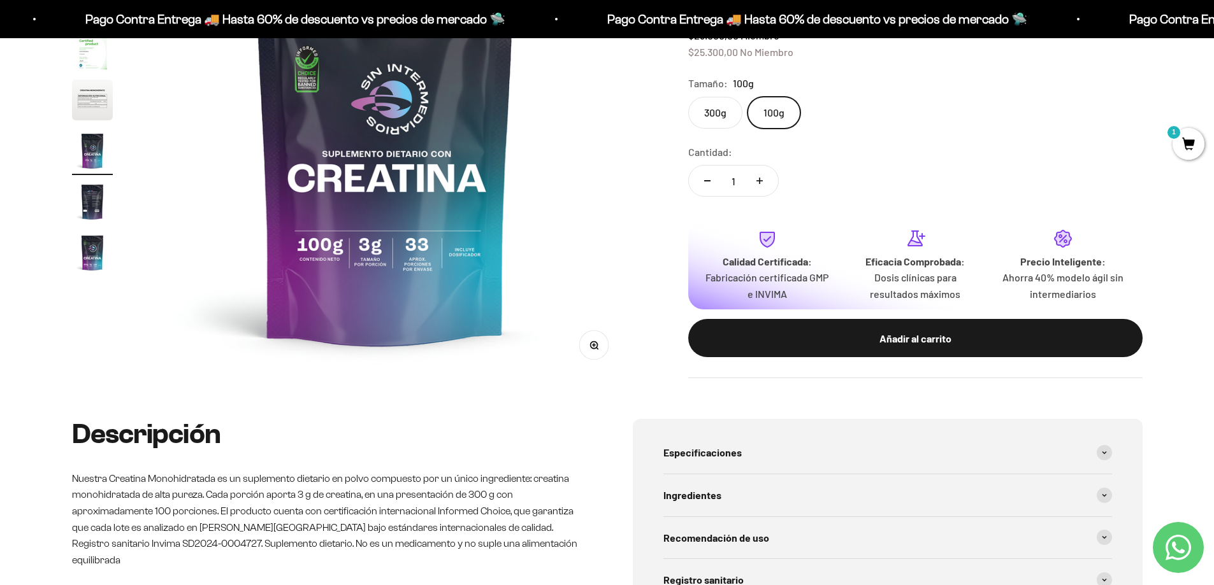
scroll to position [510, 0]
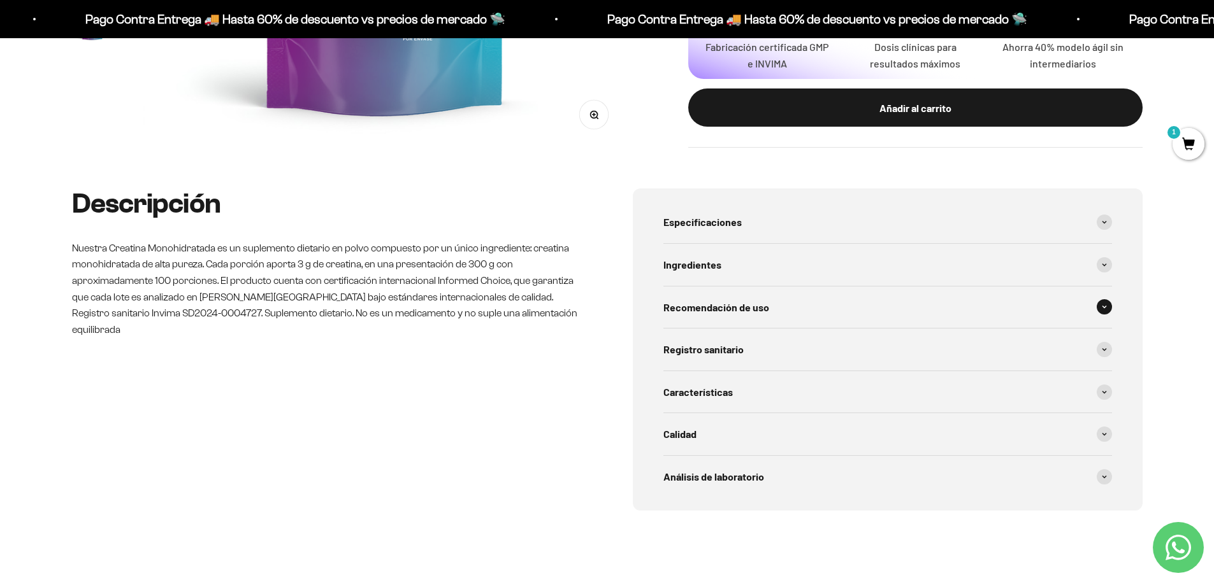
click at [742, 312] on span "Recomendación de uso" at bounding box center [716, 307] width 106 height 17
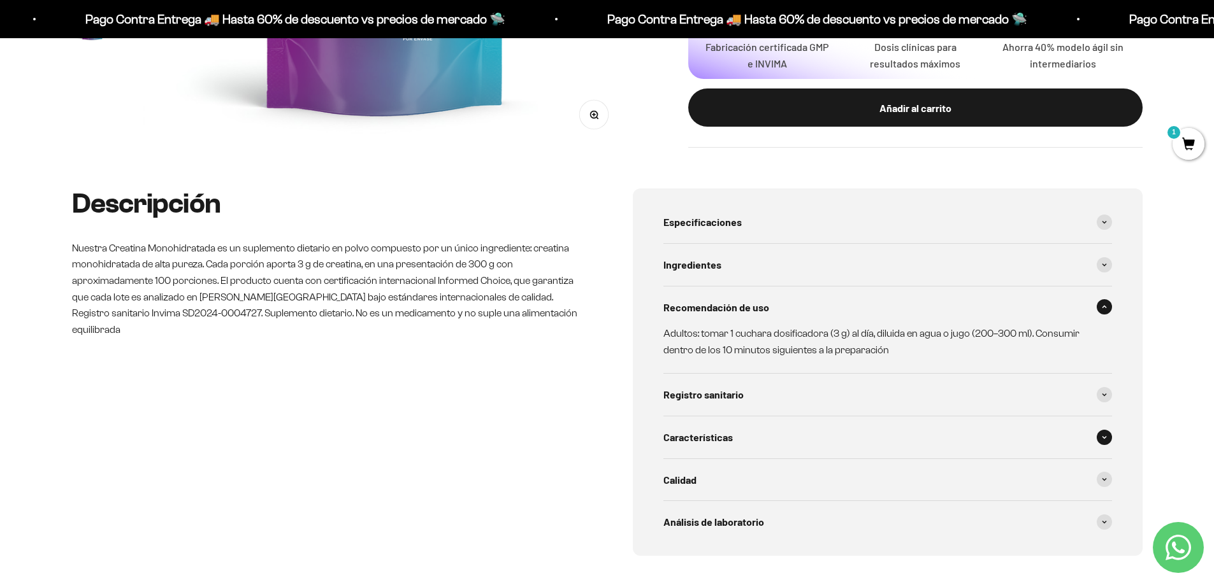
click at [709, 436] on span "Características" at bounding box center [697, 437] width 69 height 17
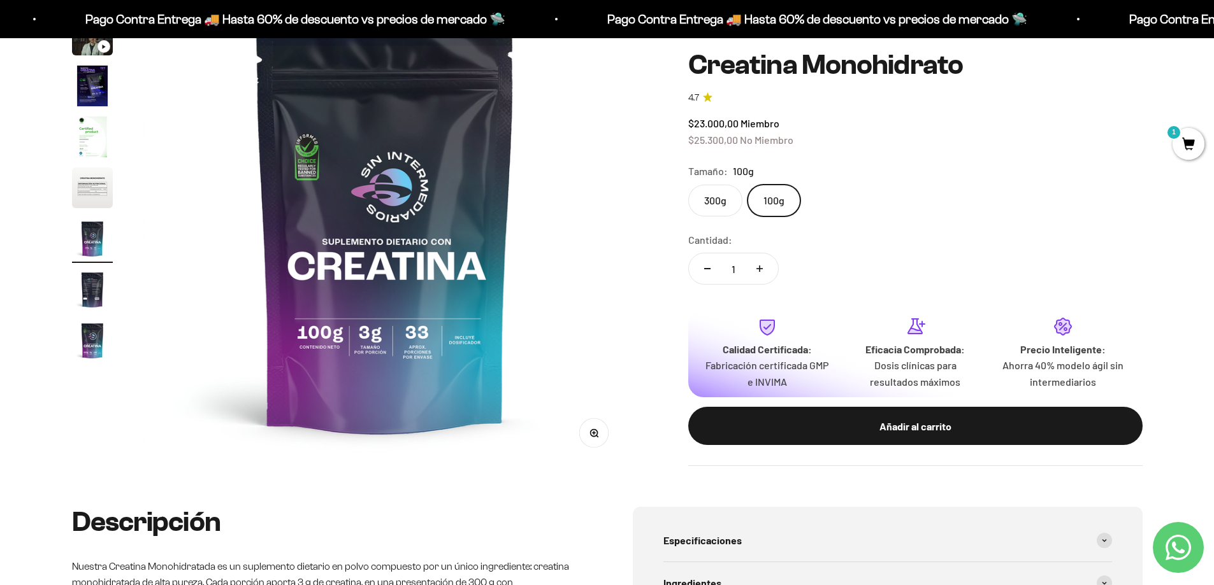
scroll to position [127, 0]
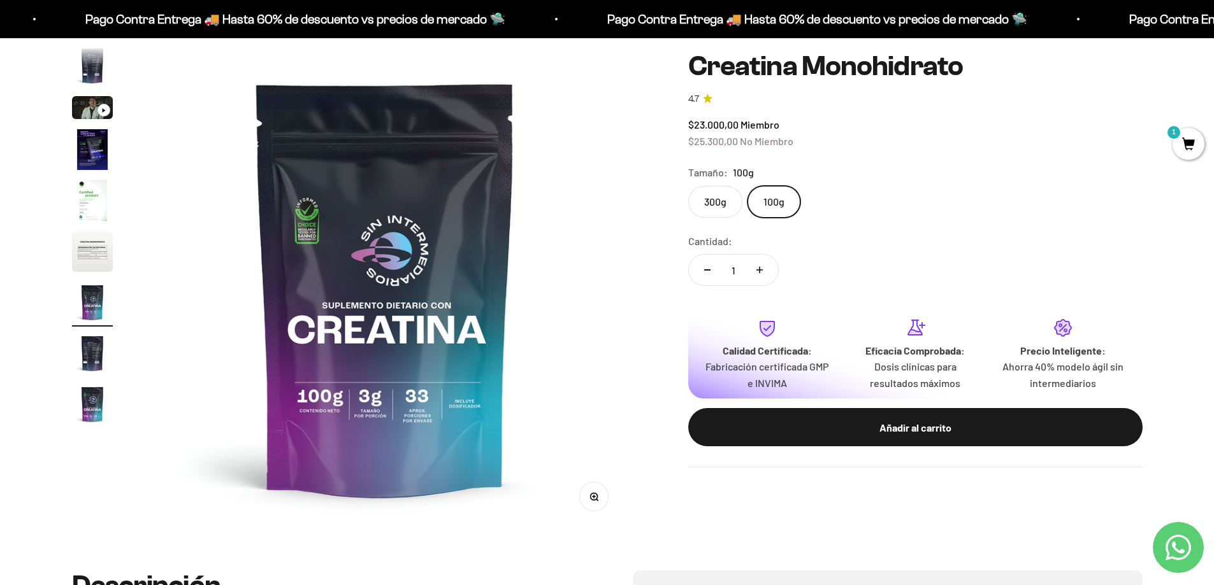
click at [717, 199] on label "300g" at bounding box center [715, 202] width 54 height 32
click at [688, 186] on input "300g" at bounding box center [687, 185] width 1 height 1
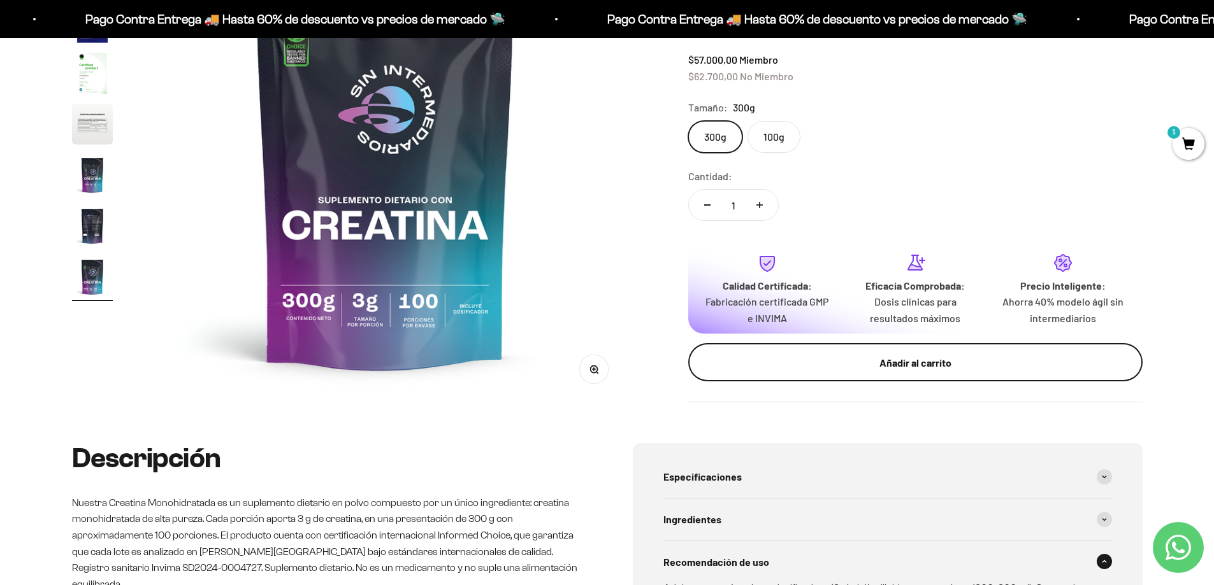
click at [935, 366] on div "Añadir al carrito" at bounding box center [915, 363] width 403 height 17
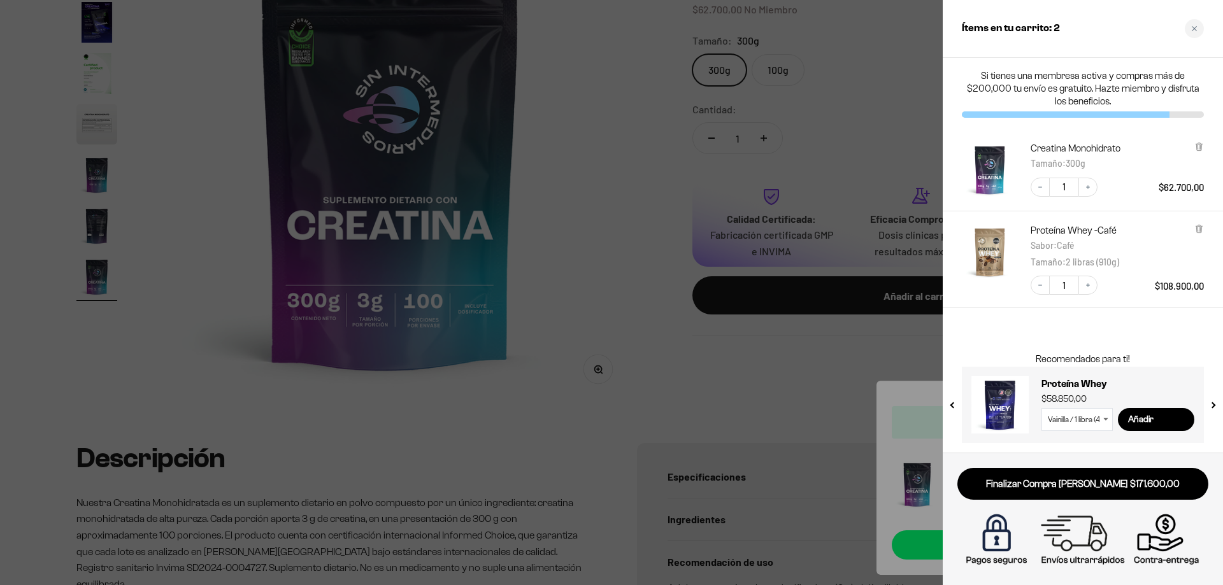
click at [649, 282] on div at bounding box center [611, 292] width 1223 height 585
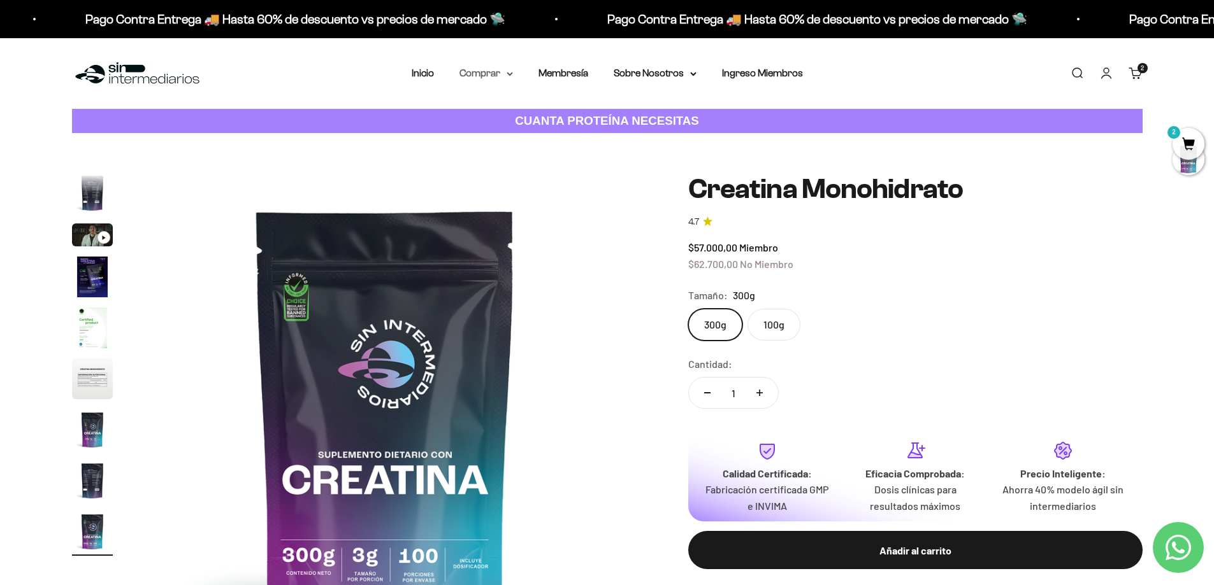
click at [508, 80] on summary "Comprar" at bounding box center [486, 73] width 54 height 17
click at [570, 139] on icon at bounding box center [569, 137] width 3 height 5
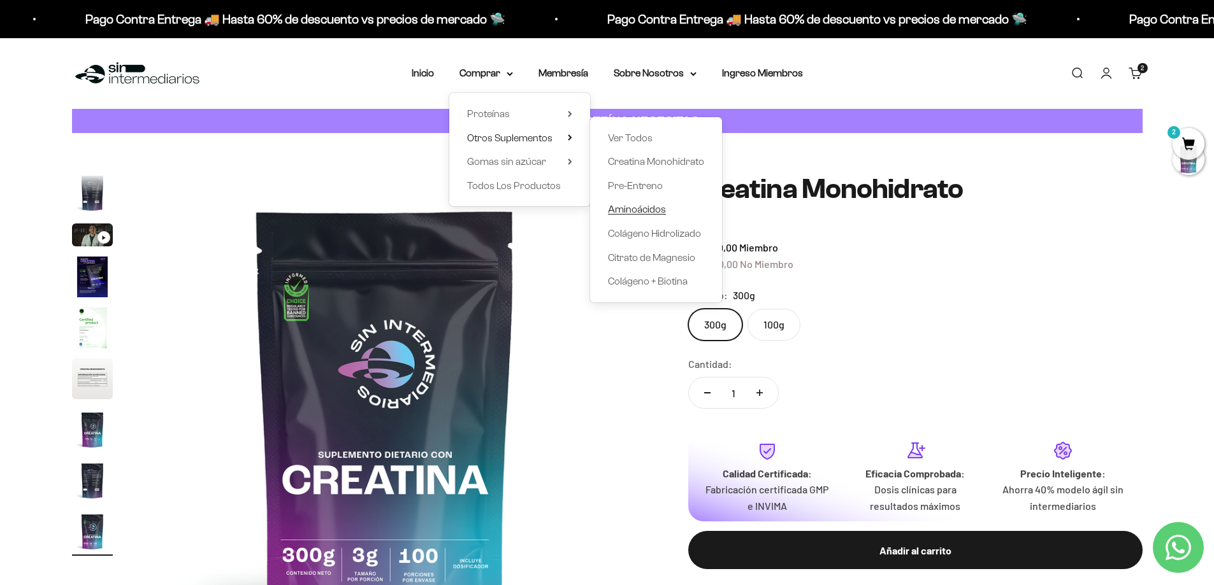
click at [640, 207] on span "Aminoácidos" at bounding box center [637, 209] width 58 height 11
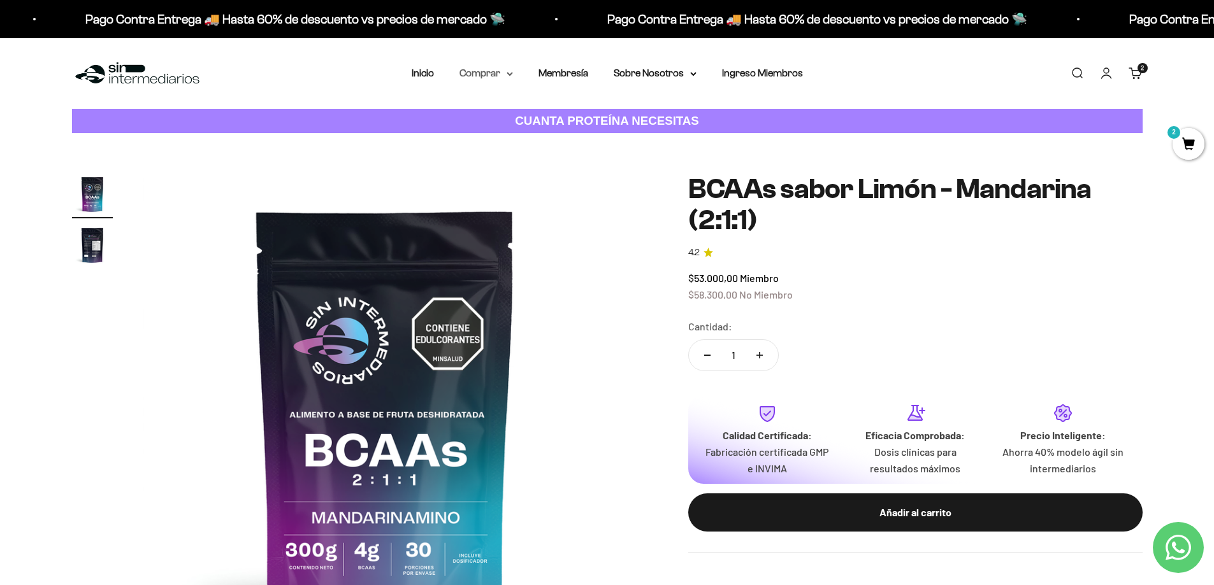
click at [500, 76] on summary "Comprar" at bounding box center [486, 73] width 54 height 17
click at [566, 163] on summary "Gomas sin azúcar" at bounding box center [519, 162] width 105 height 17
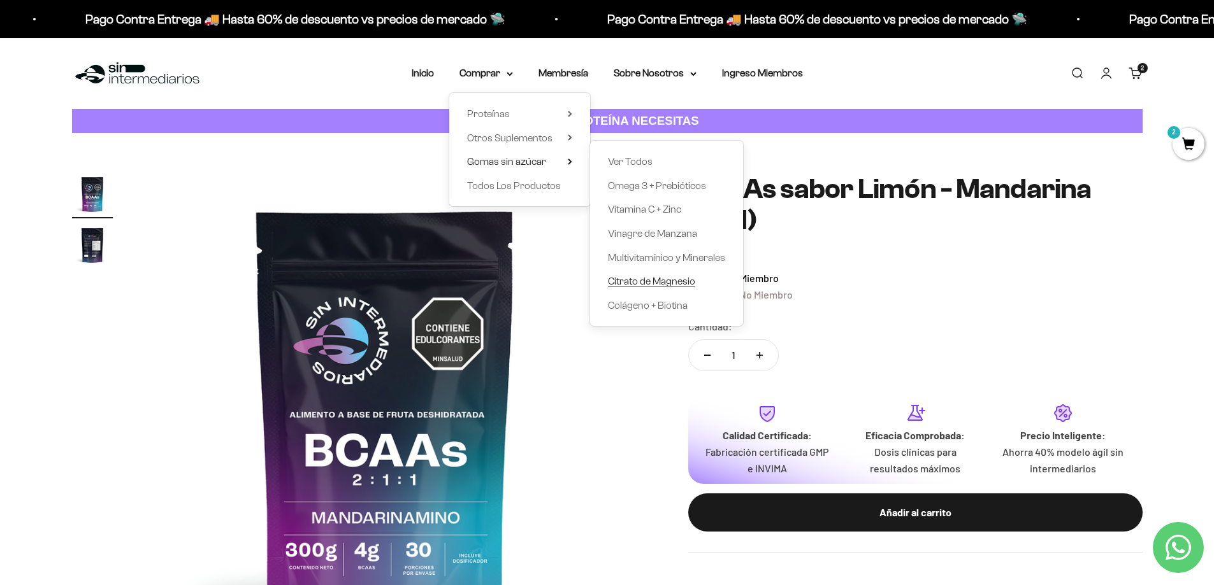
click at [657, 277] on span "Citrato de Magnesio" at bounding box center [651, 281] width 87 height 11
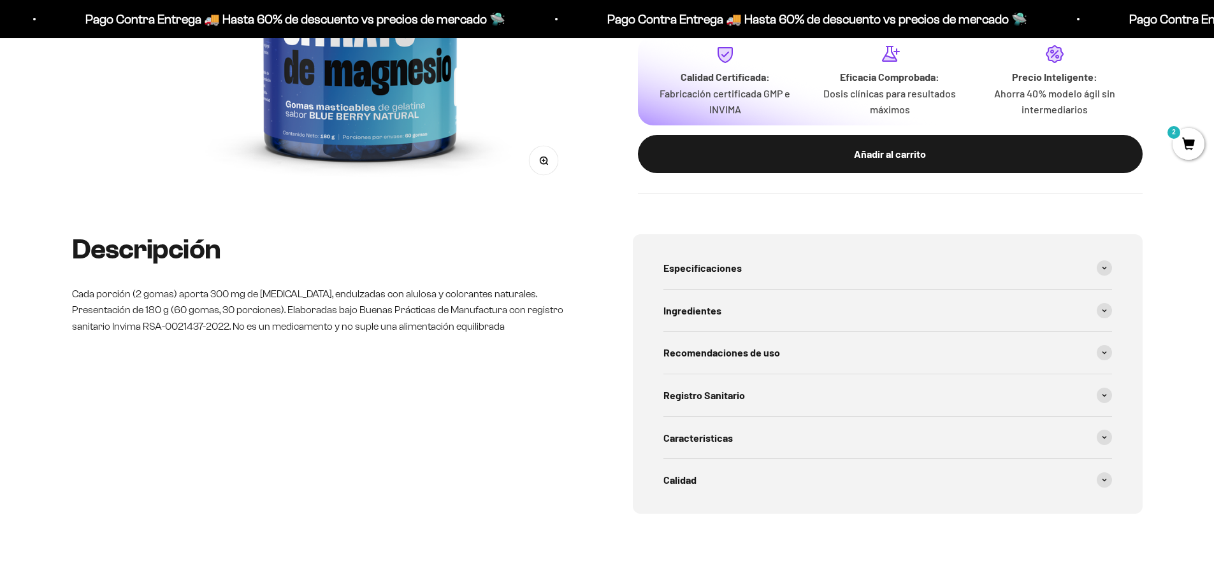
scroll to position [573, 0]
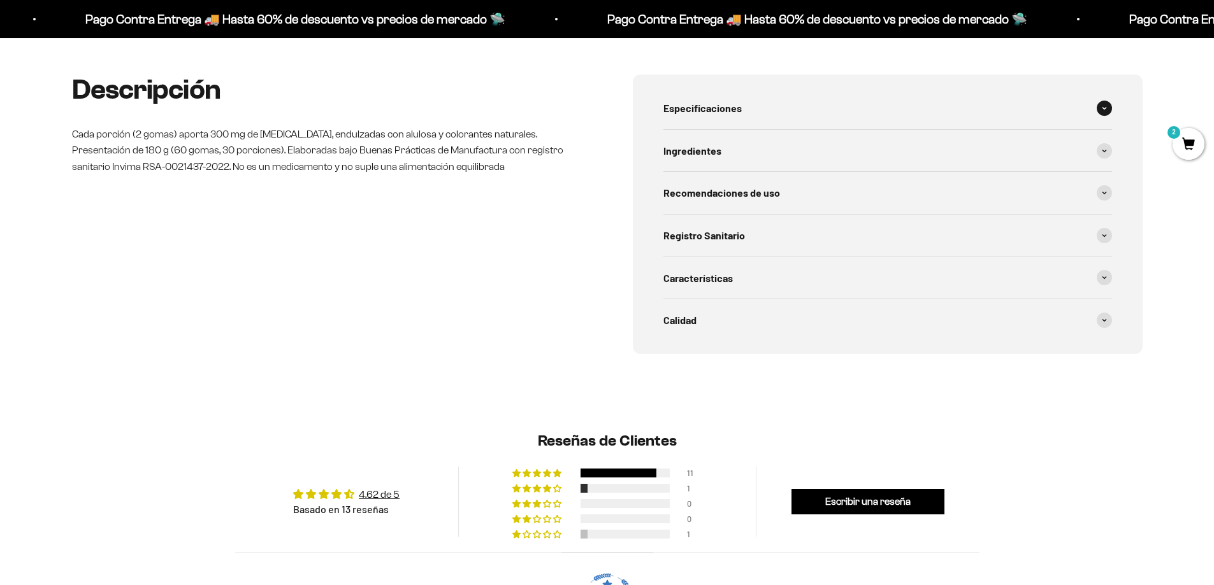
click at [712, 109] on span "Especificaciones" at bounding box center [702, 108] width 78 height 17
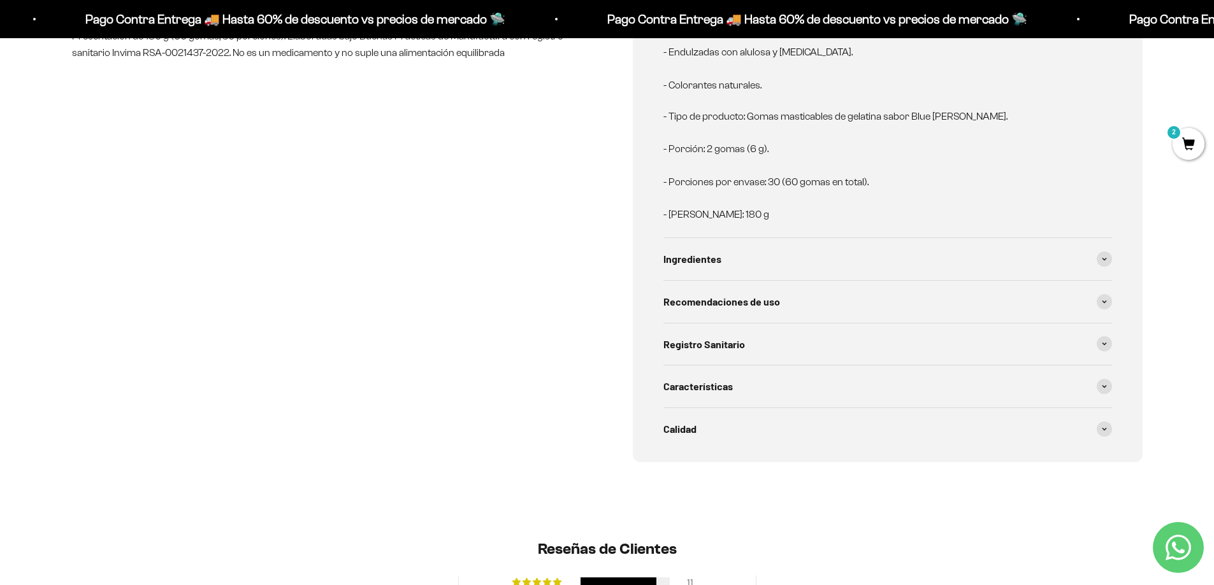
scroll to position [701, 0]
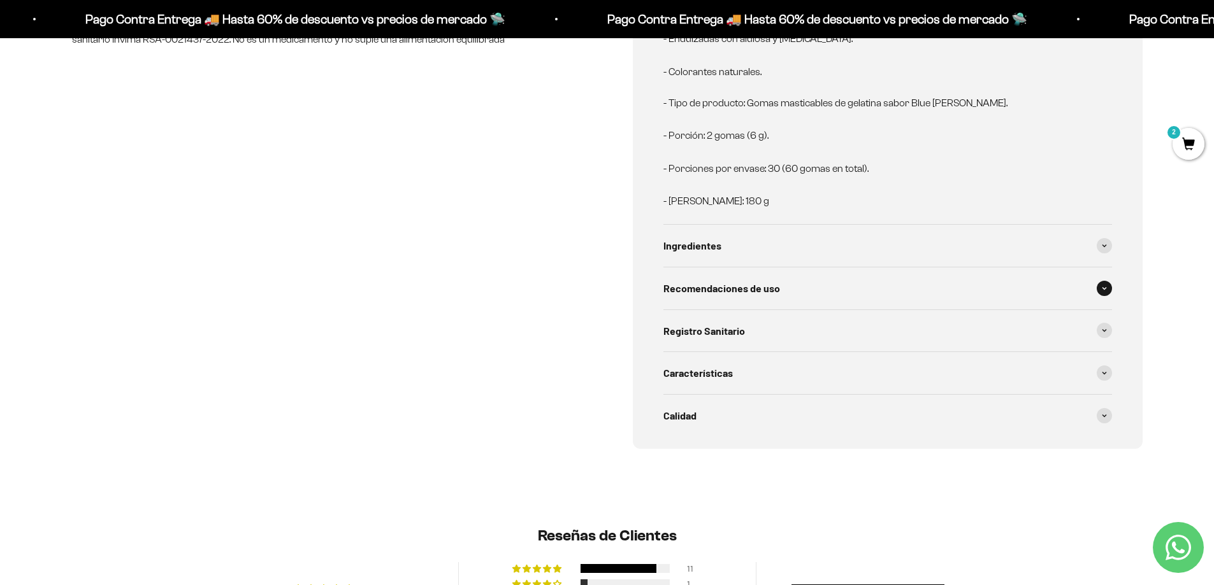
click at [765, 297] on div "Recomendaciones de uso" at bounding box center [887, 289] width 449 height 42
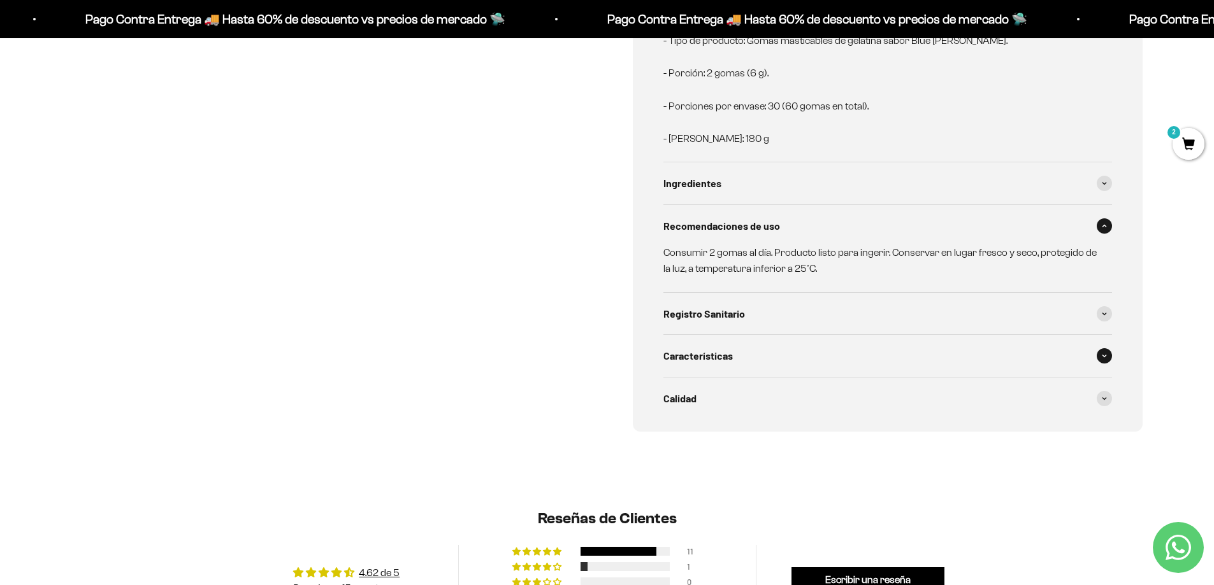
scroll to position [765, 0]
click at [746, 345] on div "Características" at bounding box center [887, 355] width 449 height 42
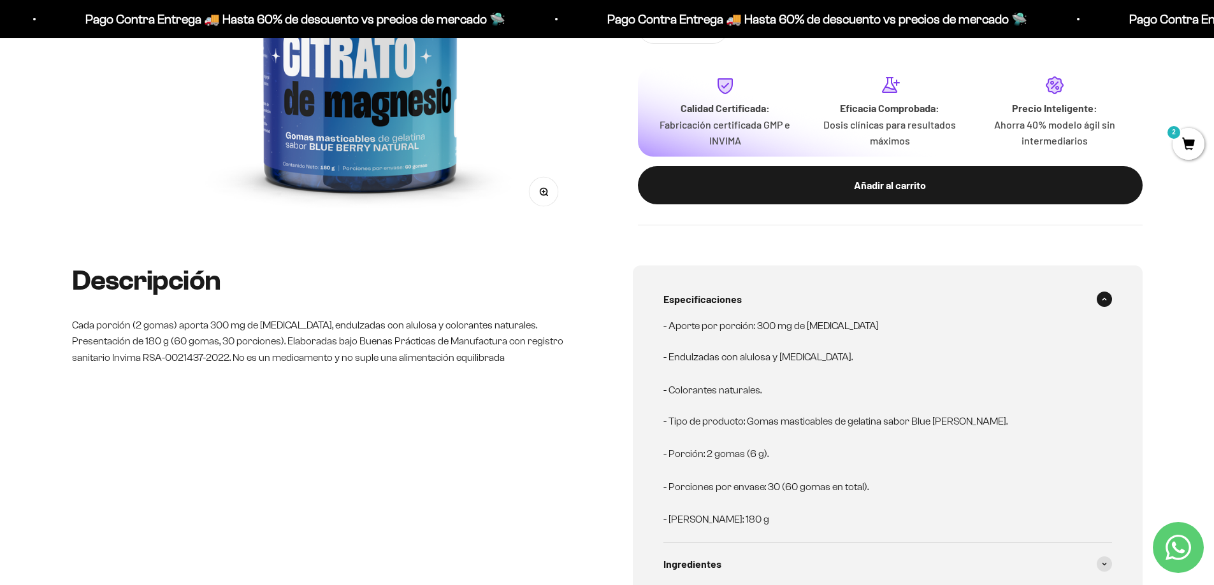
scroll to position [0, 0]
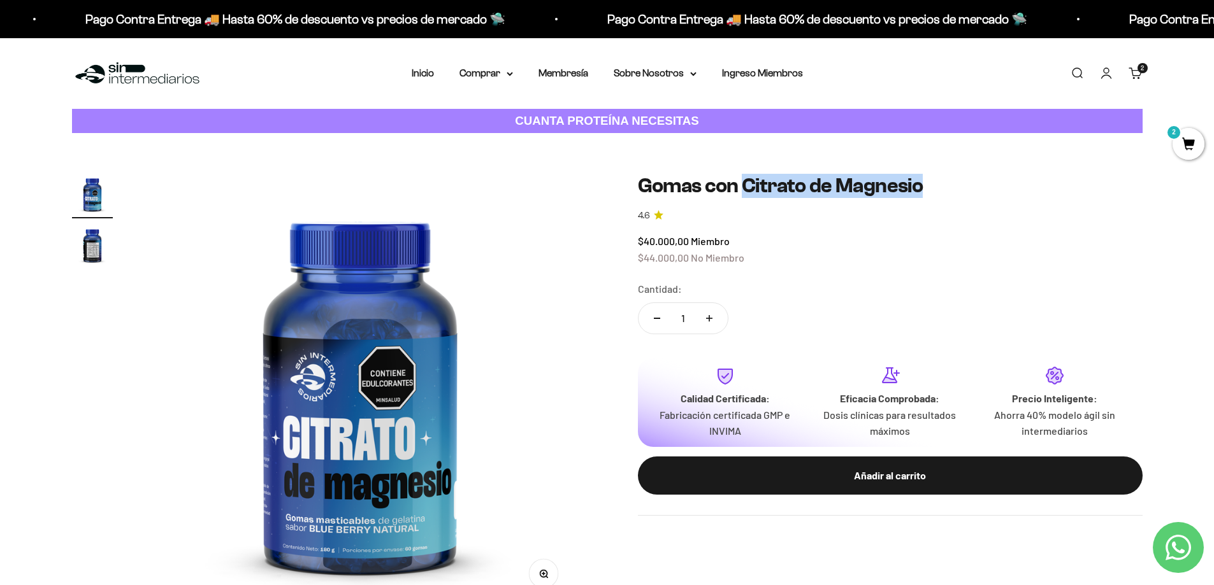
drag, startPoint x: 745, startPoint y: 183, endPoint x: 966, endPoint y: 183, distance: 221.1
click at [966, 183] on h1 "Gomas con Citrato de Magnesio" at bounding box center [890, 186] width 505 height 24
copy h1 "Citrato de Magnesio"
click at [514, 75] on nav "Inicio Comprar Proteínas Ver Todos Whey Iso Vegan" at bounding box center [607, 73] width 391 height 17
click at [508, 73] on icon at bounding box center [509, 74] width 5 height 3
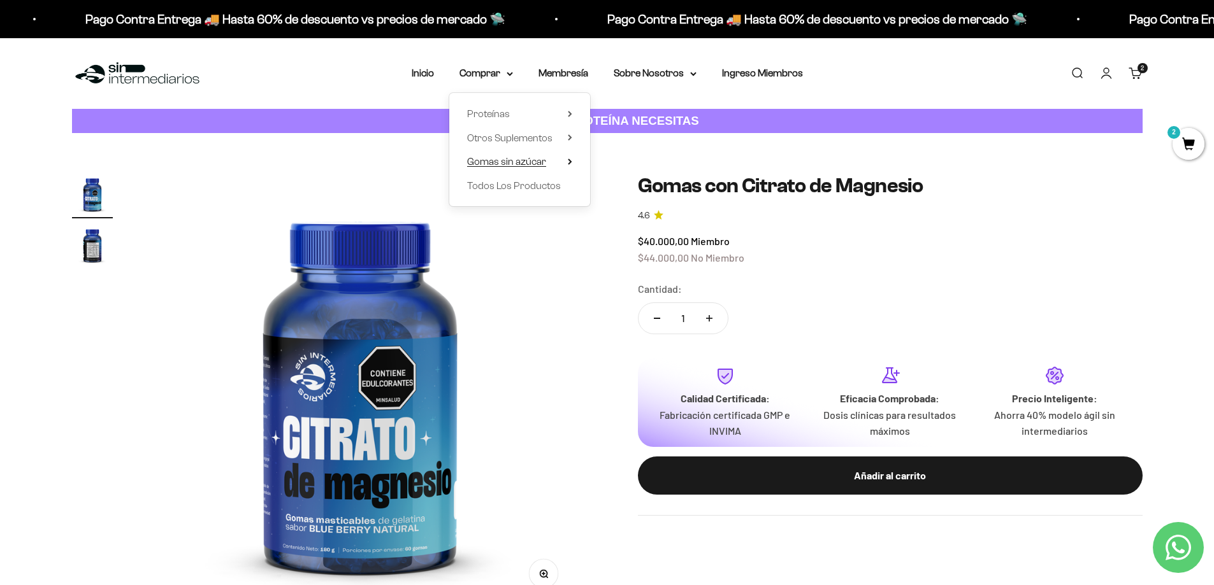
click at [567, 164] on summary "Gomas sin azúcar" at bounding box center [519, 162] width 105 height 17
click at [569, 141] on summary "Otros Suplementos" at bounding box center [519, 138] width 105 height 17
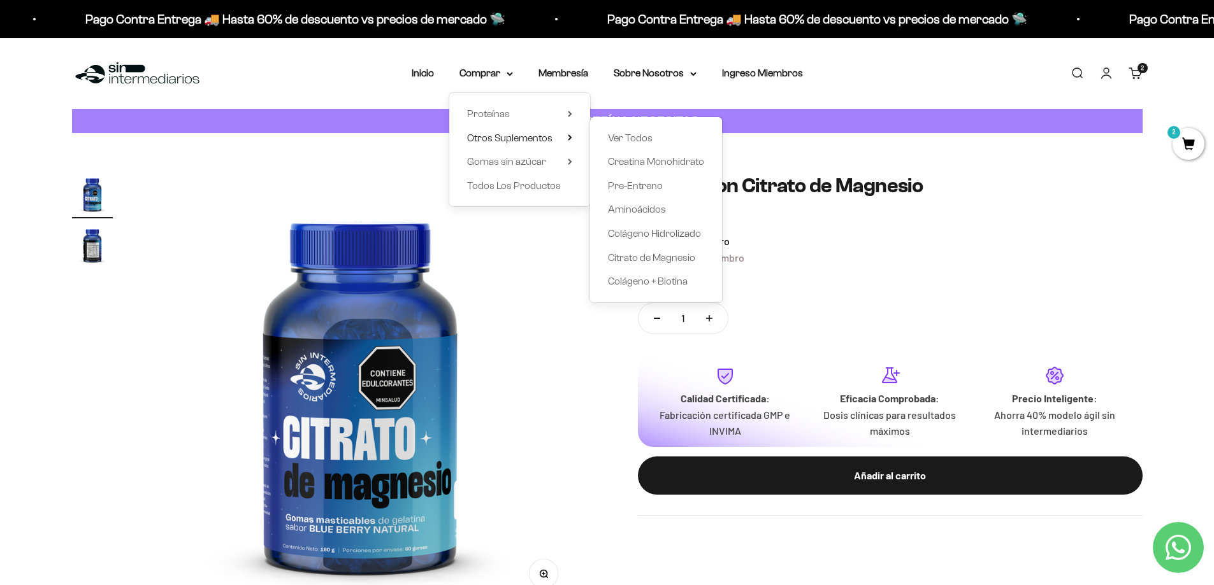
click at [570, 171] on div "Proteínas Ver Todos Whey Iso Vegan" at bounding box center [519, 149] width 141 height 113
click at [568, 166] on summary "Gomas sin azúcar" at bounding box center [519, 162] width 105 height 17
click at [659, 255] on span "Multivitamínico y Minerales" at bounding box center [666, 257] width 117 height 11
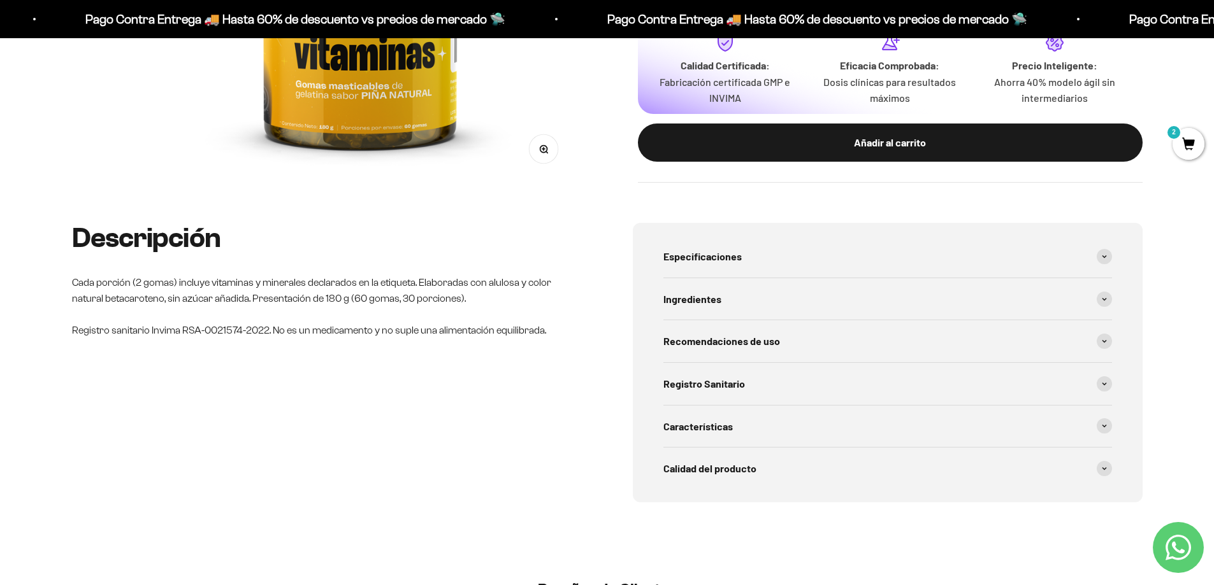
scroll to position [446, 0]
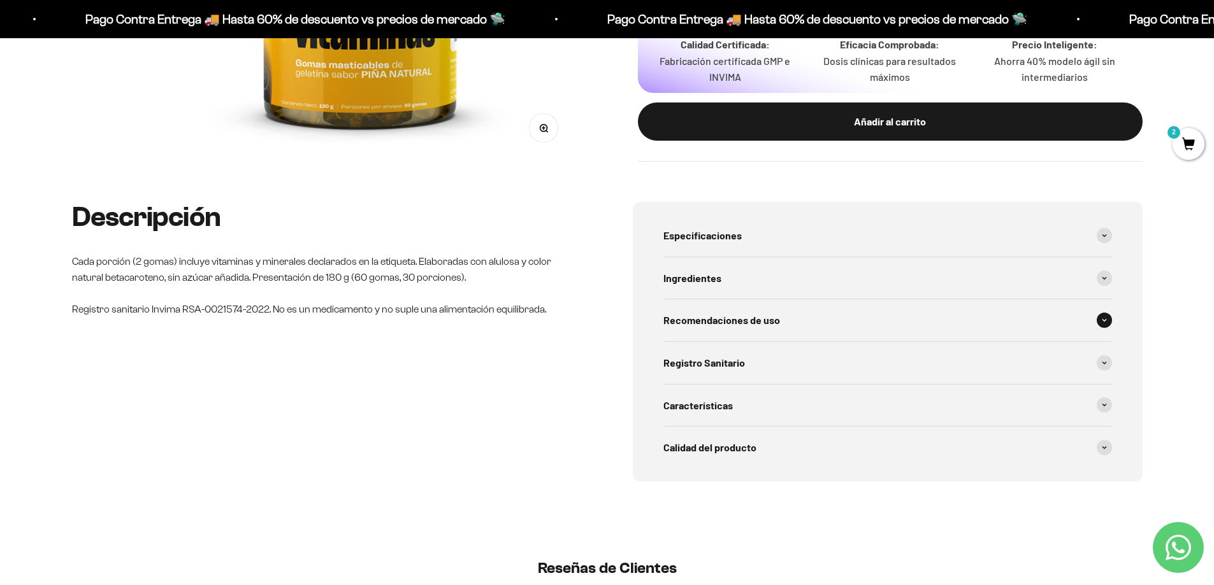
click at [742, 315] on span "Recomendaciones de uso" at bounding box center [721, 320] width 117 height 17
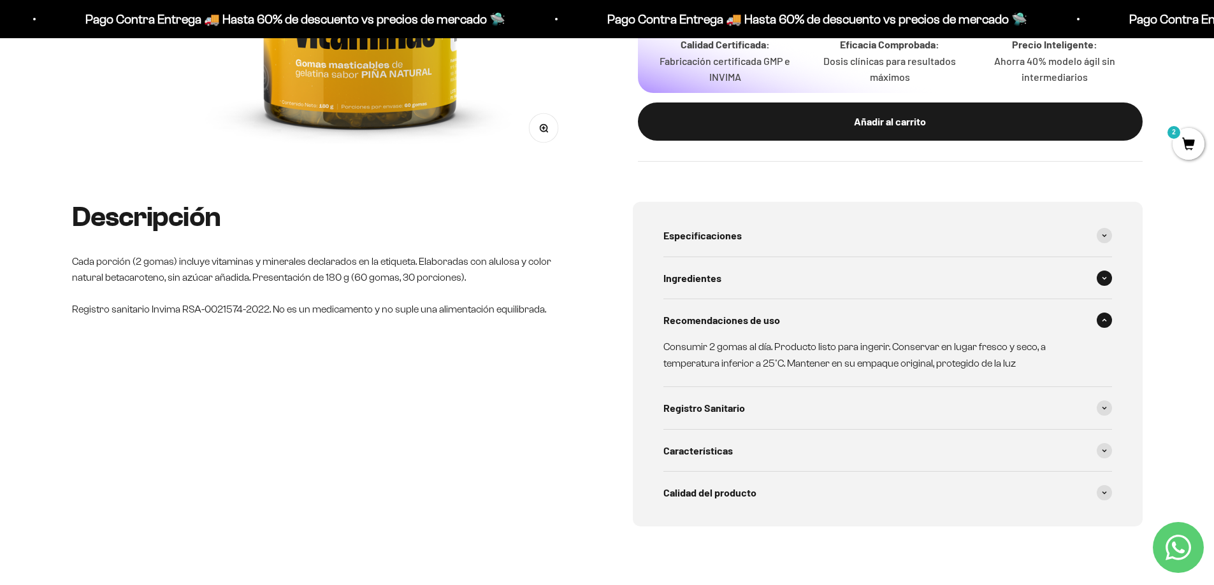
click at [700, 273] on span "Ingredientes" at bounding box center [692, 278] width 58 height 17
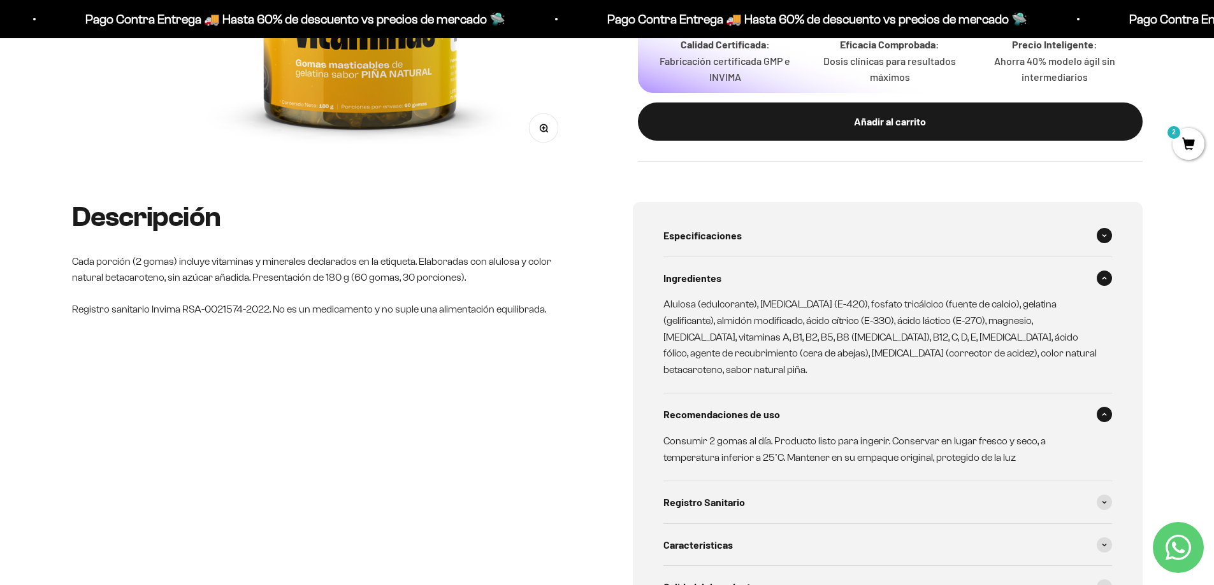
click at [703, 238] on span "Especificaciones" at bounding box center [702, 235] width 78 height 17
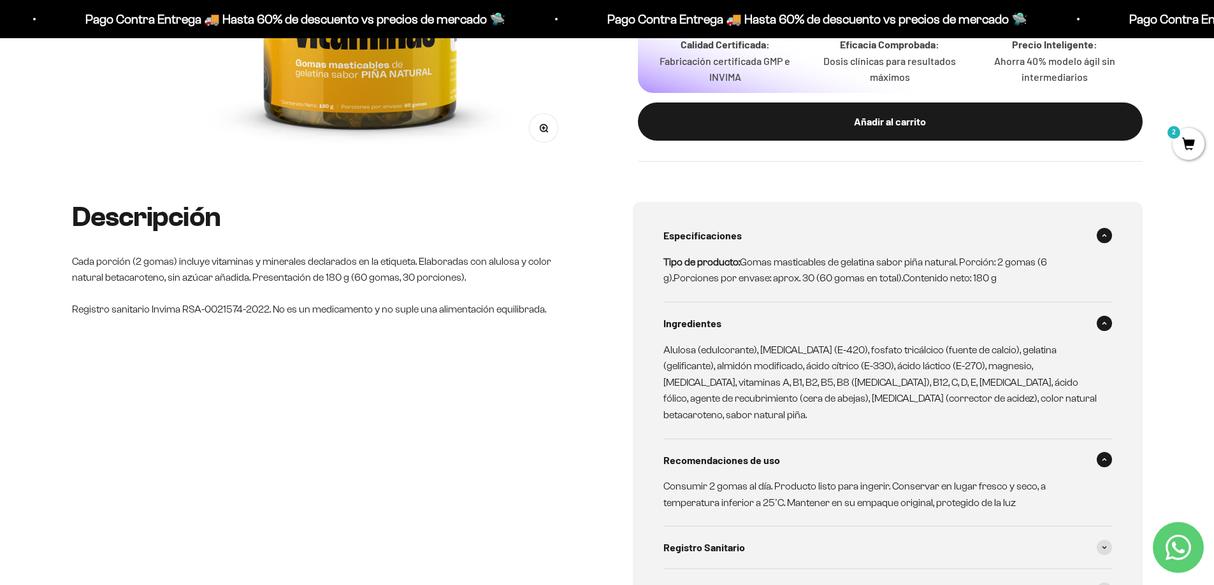
click at [703, 238] on span "Especificaciones" at bounding box center [702, 235] width 78 height 17
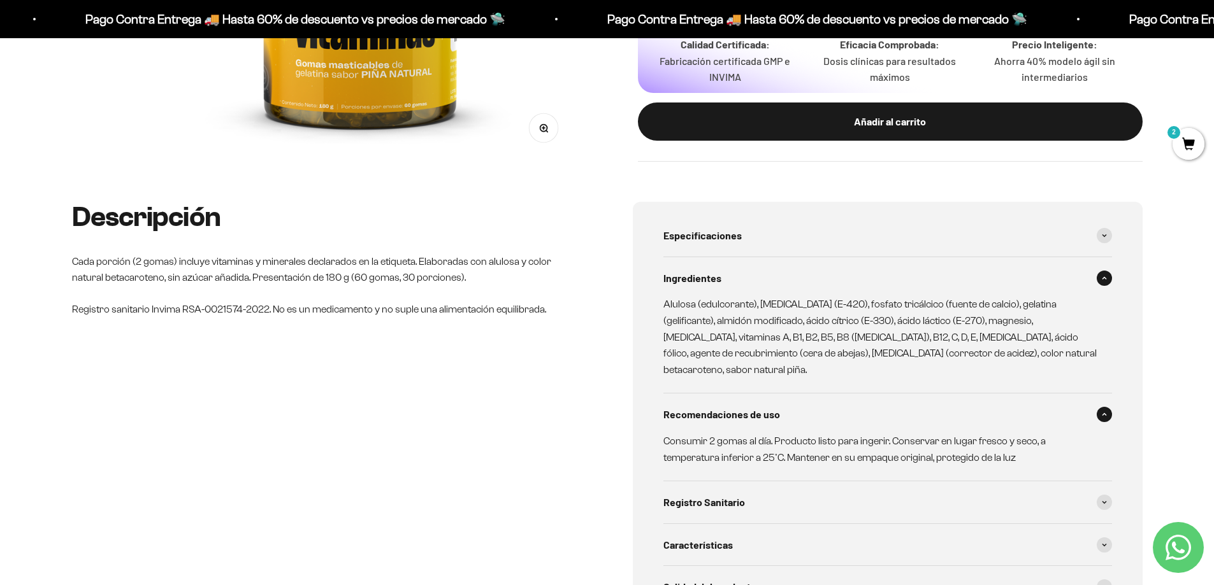
scroll to position [510, 0]
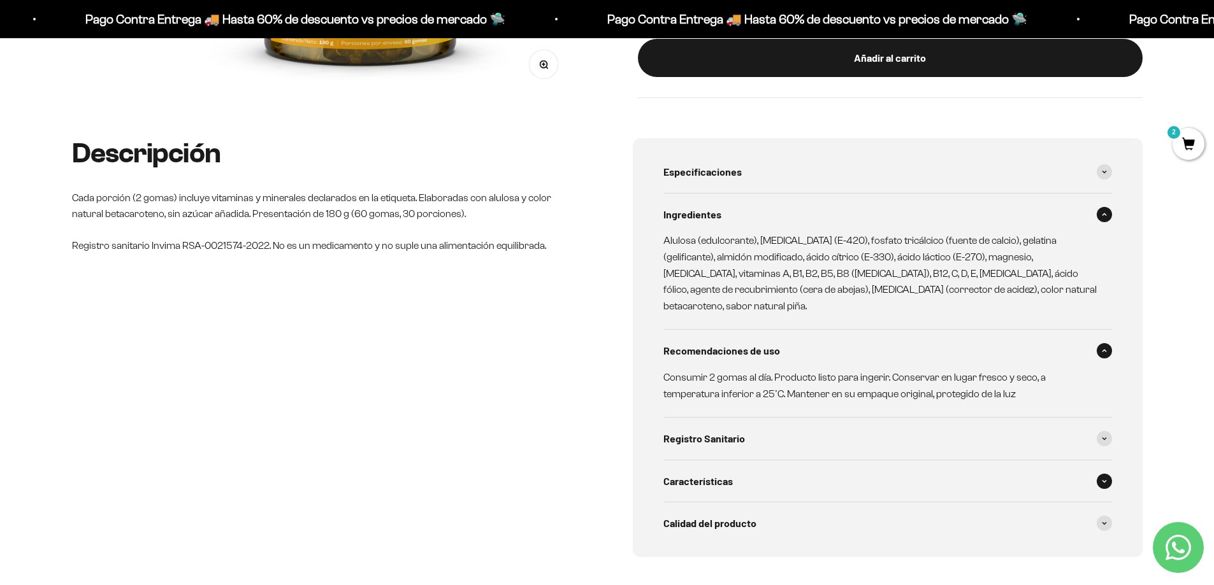
click at [737, 461] on div "Características" at bounding box center [887, 482] width 449 height 42
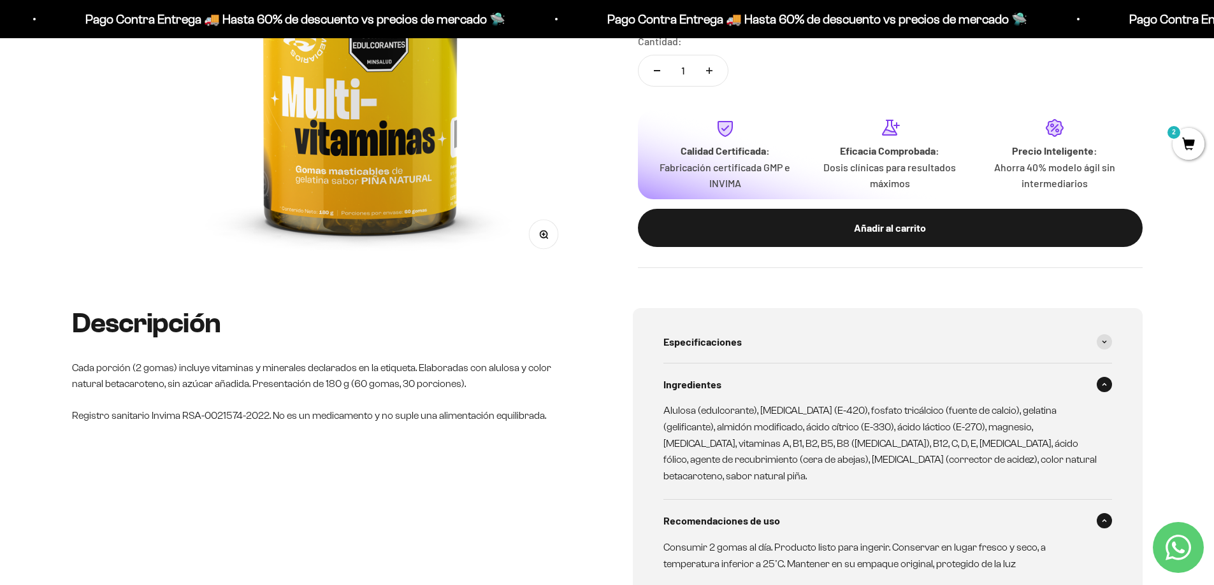
scroll to position [0, 0]
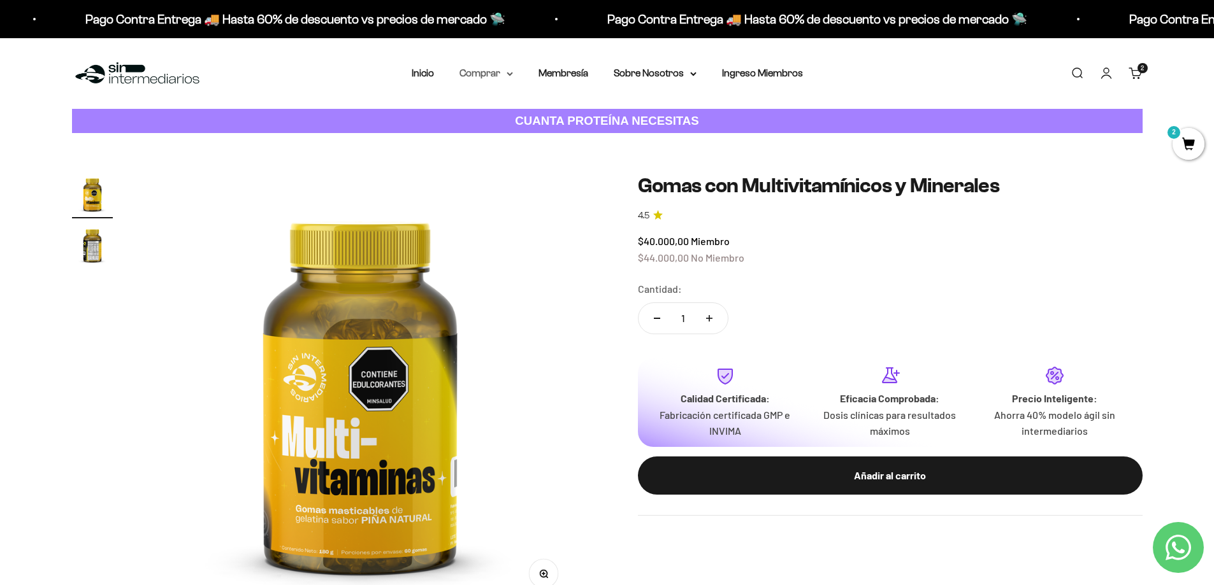
click at [511, 72] on icon at bounding box center [509, 74] width 6 height 4
click at [561, 166] on summary "Gomas sin azúcar" at bounding box center [519, 162] width 105 height 17
click at [562, 120] on summary "Proteínas" at bounding box center [519, 114] width 105 height 17
click at [566, 142] on summary "Otros Suplementos" at bounding box center [519, 138] width 105 height 17
click at [563, 180] on link "Todos Los Productos" at bounding box center [519, 186] width 105 height 17
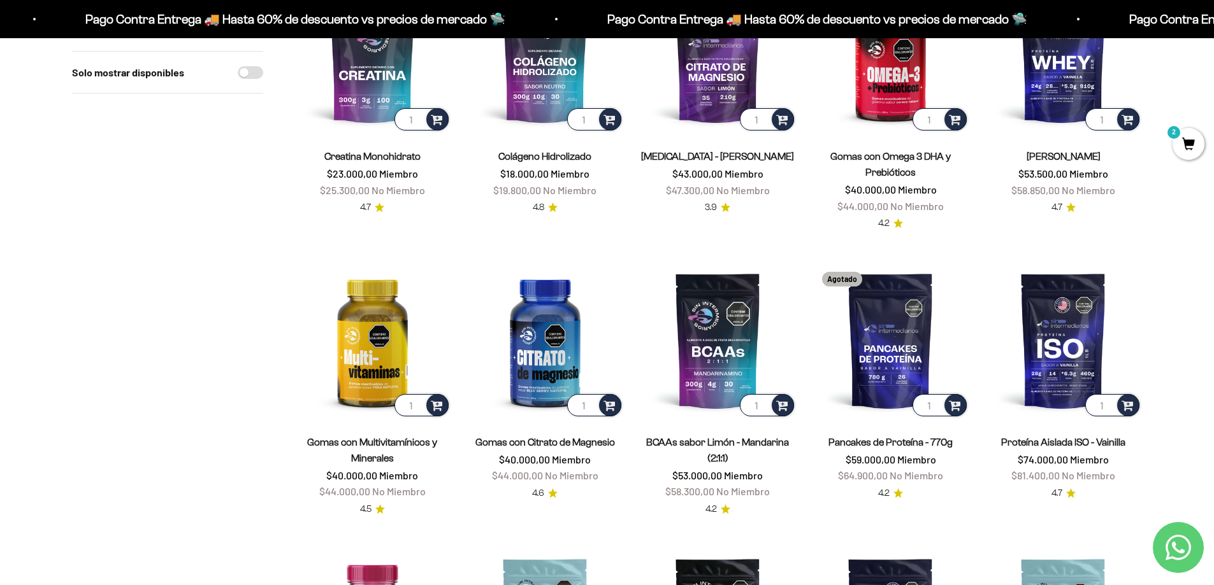
scroll to position [191, 0]
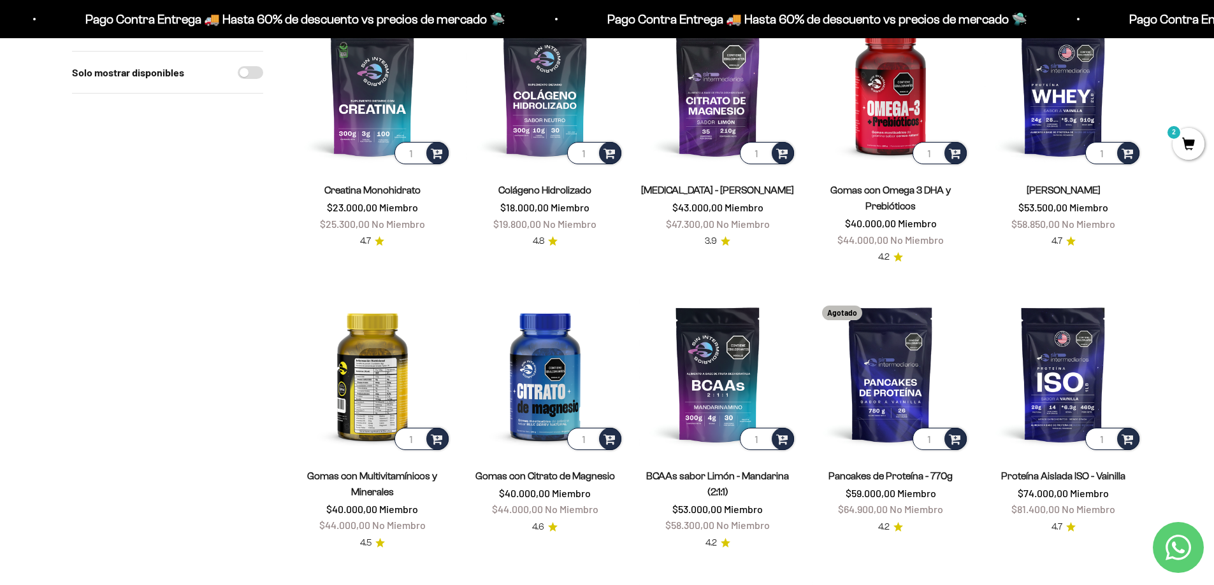
click at [398, 349] on img at bounding box center [372, 374] width 157 height 157
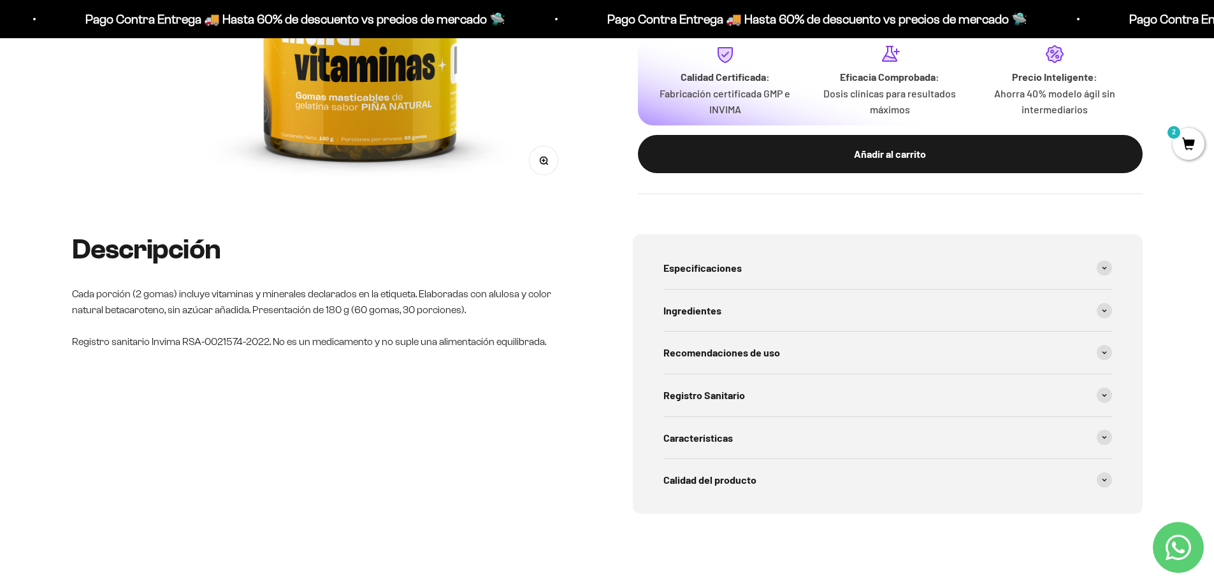
scroll to position [446, 0]
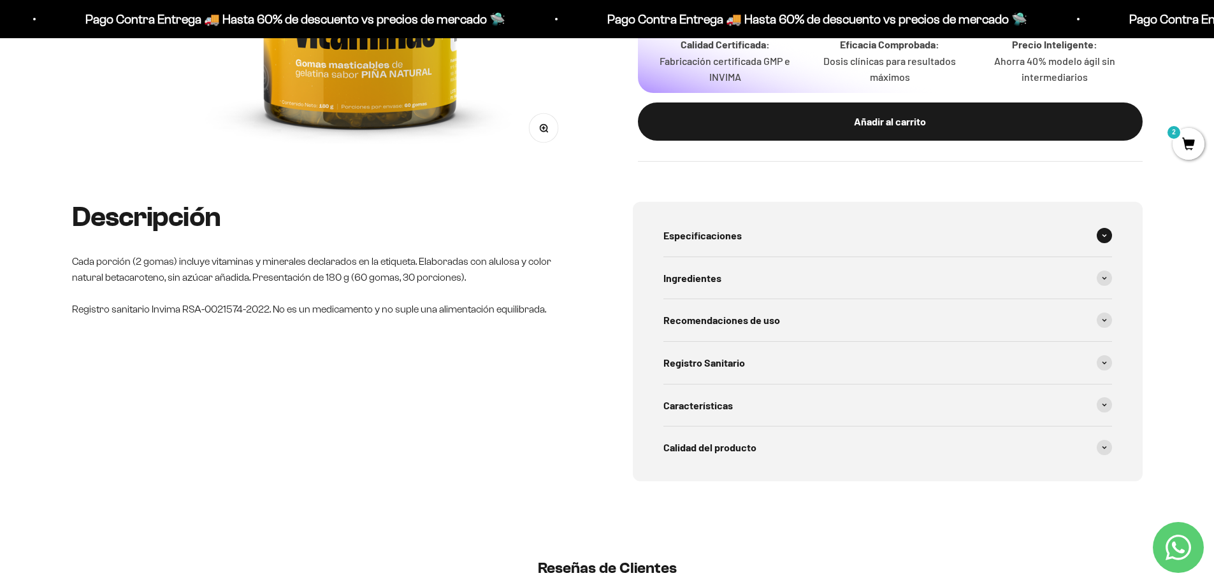
click at [739, 242] on span "Especificaciones" at bounding box center [702, 235] width 78 height 17
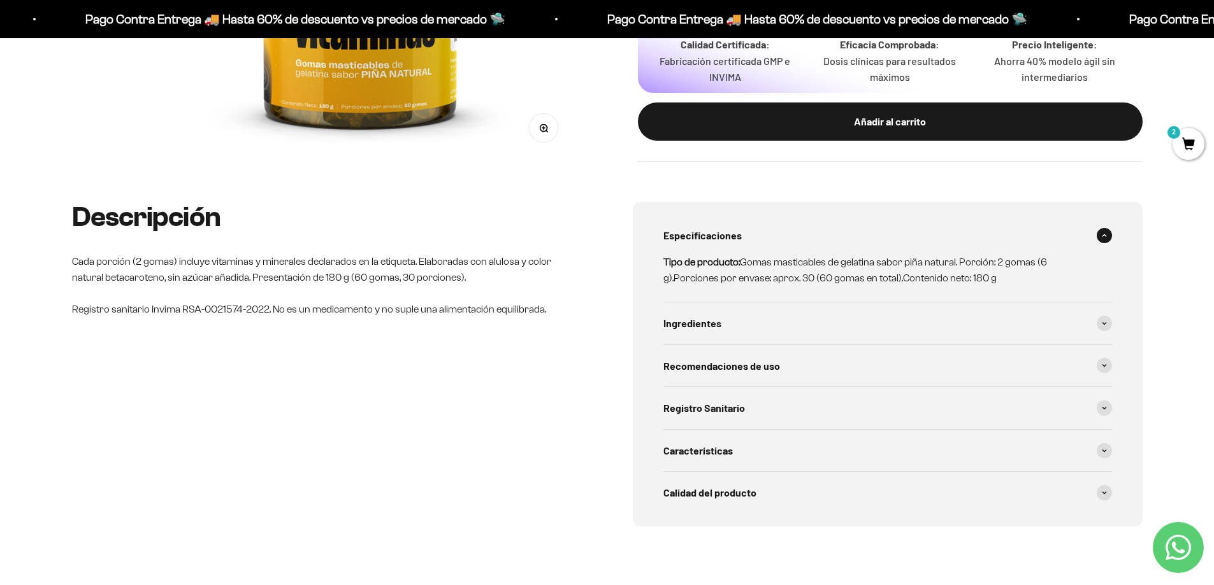
click at [739, 234] on span "Especificaciones" at bounding box center [702, 235] width 78 height 17
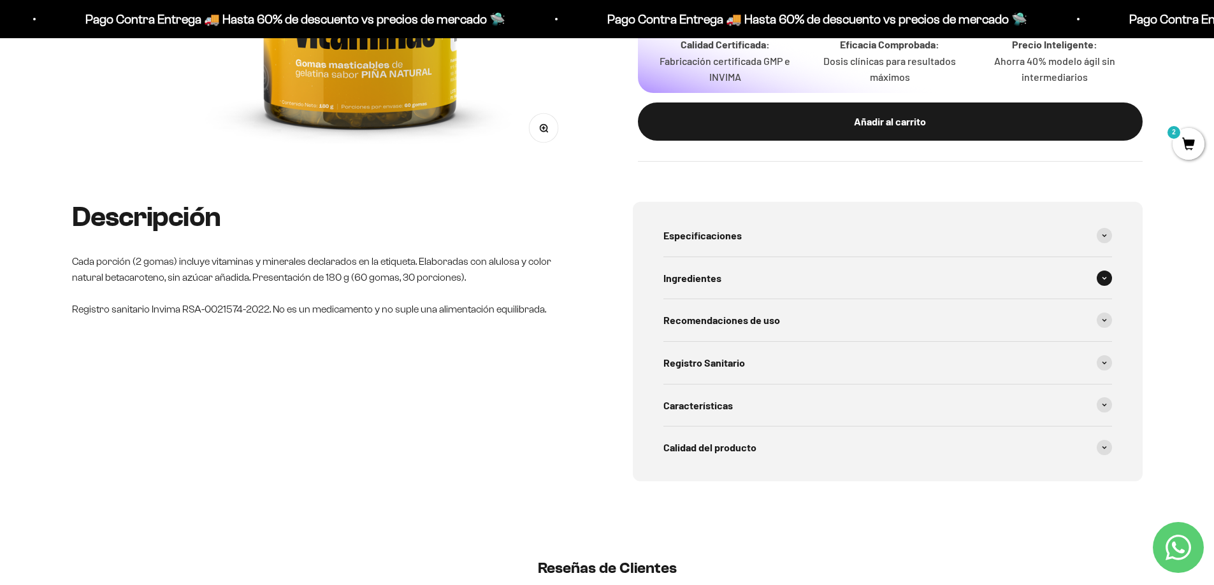
click at [734, 295] on div "Ingredientes" at bounding box center [887, 278] width 449 height 42
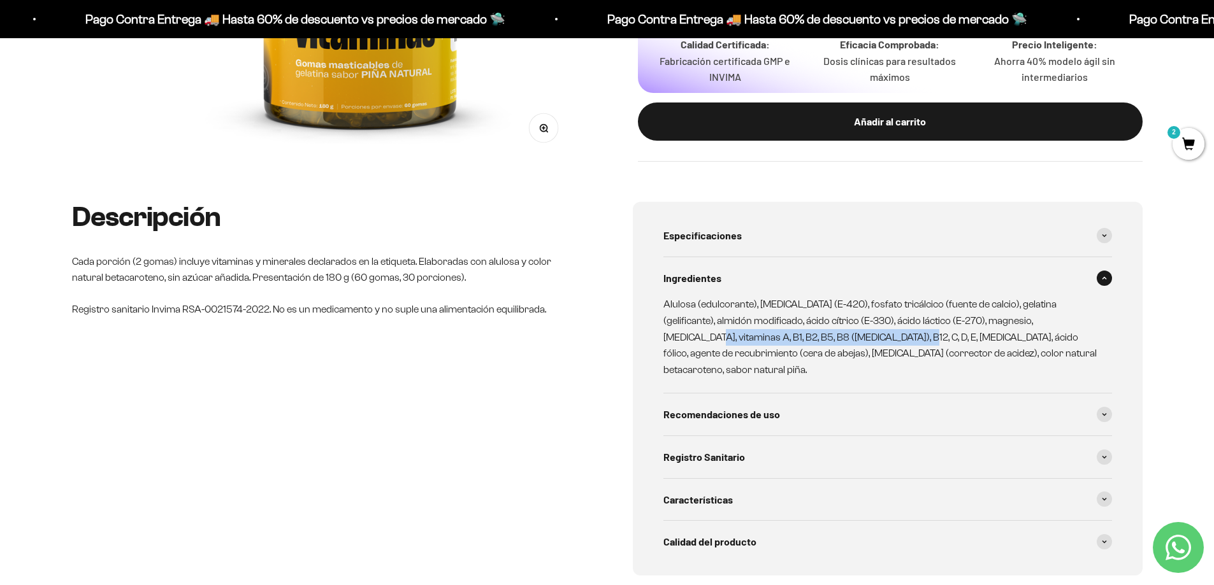
drag, startPoint x: 1049, startPoint y: 322, endPoint x: 815, endPoint y: 340, distance: 233.9
click at [815, 340] on p "Alulosa (edulcorante), [MEDICAL_DATA] (E-420), fosfato tricálcico (fuente de ca…" at bounding box center [879, 337] width 433 height 82
drag, startPoint x: 932, startPoint y: 319, endPoint x: 896, endPoint y: 338, distance: 40.2
click at [896, 338] on p "Alulosa (edulcorante), [MEDICAL_DATA] (E-420), fosfato tricálcico (fuente de ca…" at bounding box center [879, 337] width 433 height 82
copy p "magnesio, sulfato ferroso, vitaminas A, B1, B2, B5, B8 (biotina), B12, C, D, E,…"
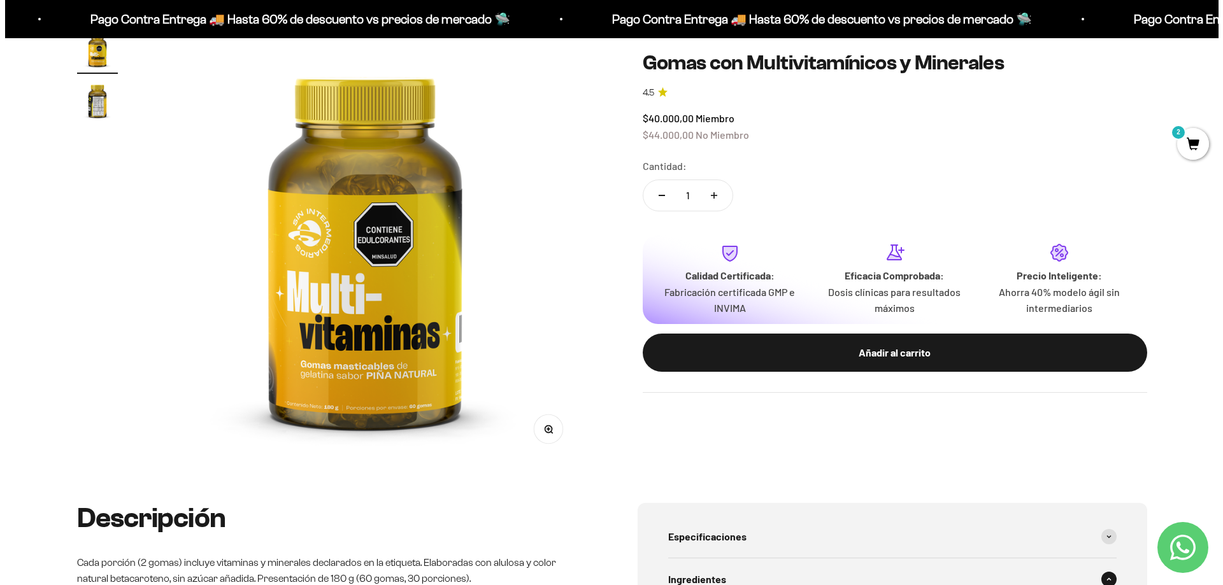
scroll to position [127, 0]
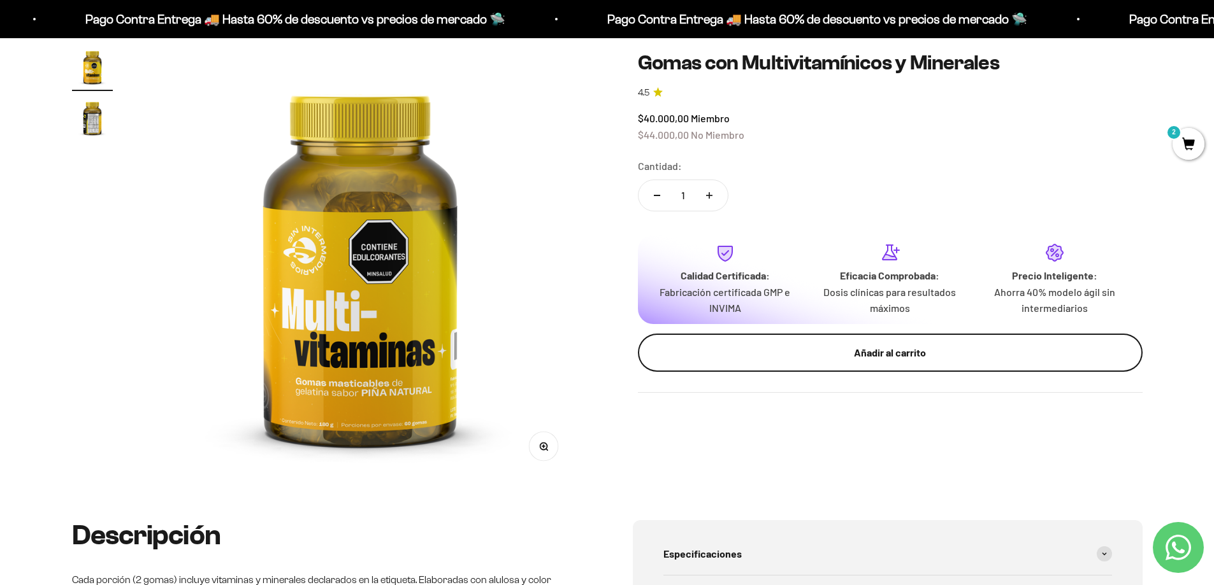
click at [854, 355] on div "Añadir al carrito" at bounding box center [890, 353] width 454 height 17
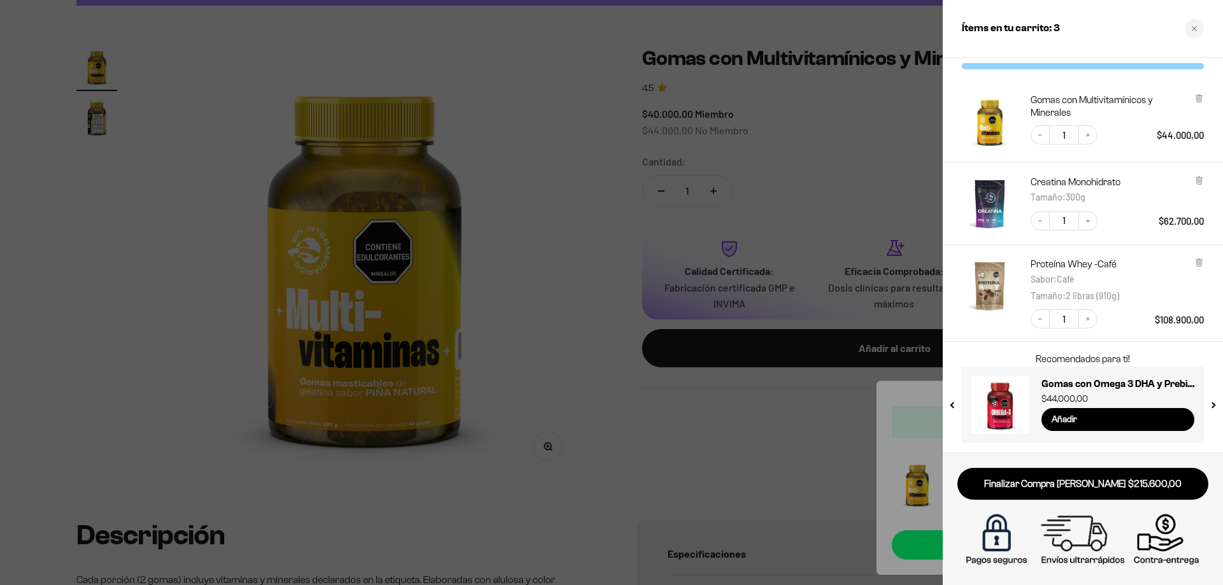
scroll to position [0, 0]
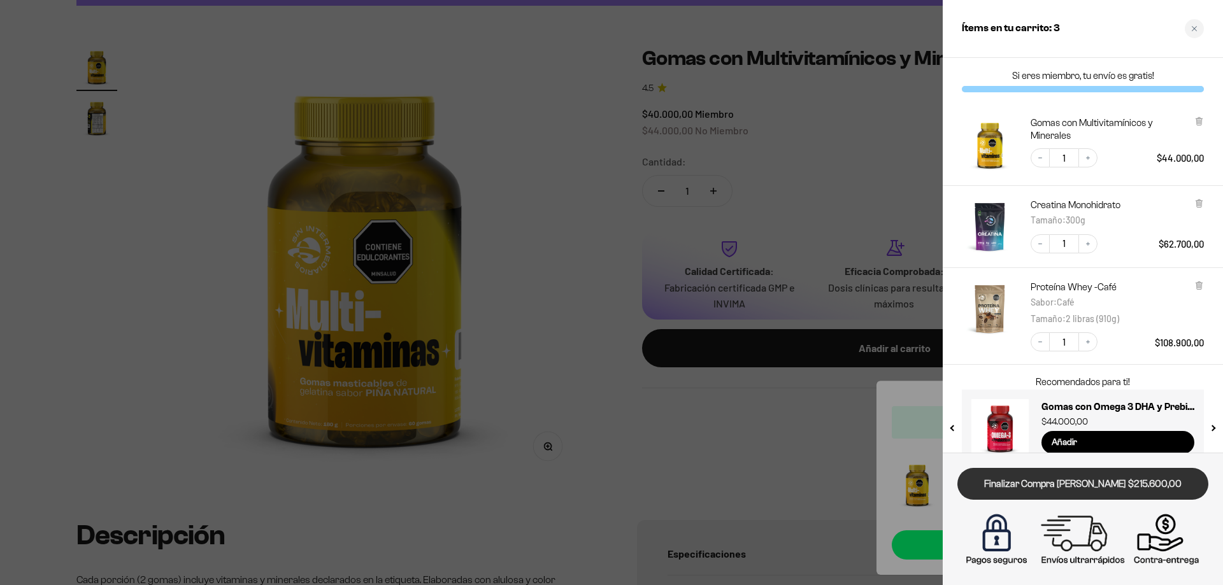
click at [1106, 487] on link "Finalizar Compra [PERSON_NAME] $215.600,00" at bounding box center [1083, 484] width 251 height 32
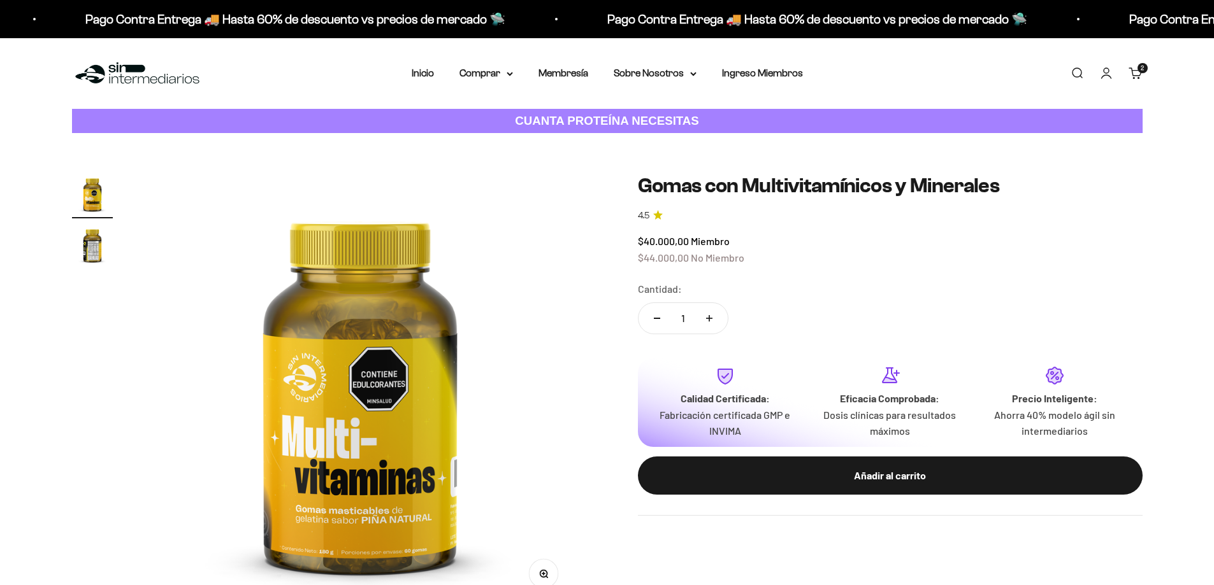
click at [1131, 70] on link "Carrito 2 artículos 2" at bounding box center [1135, 73] width 14 height 14
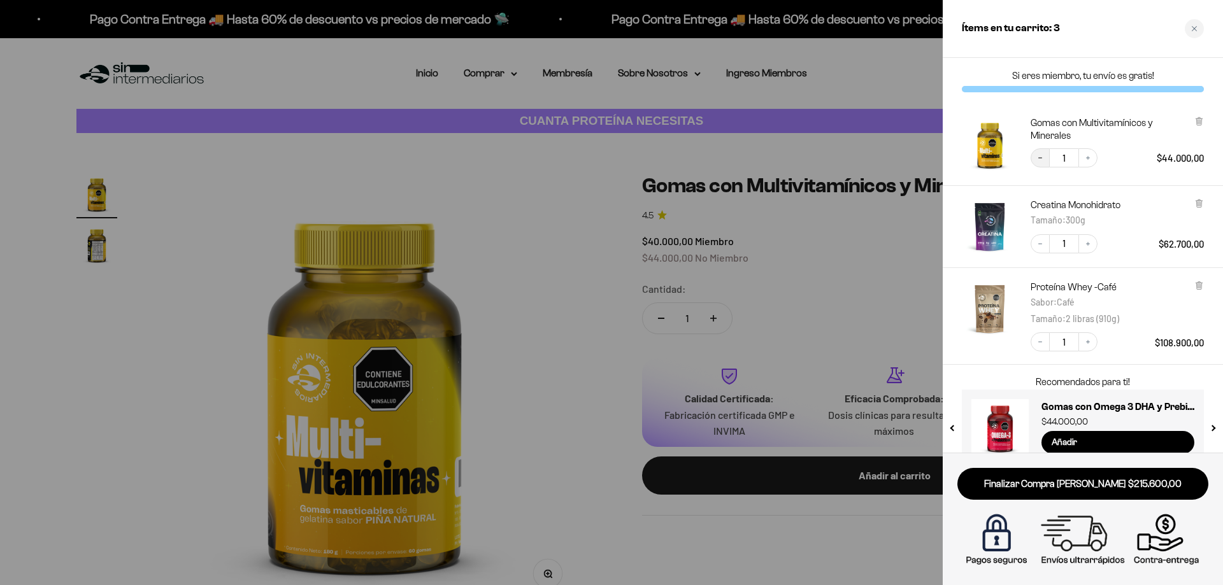
click at [1040, 151] on button "Decrease quantity" at bounding box center [1040, 157] width 19 height 19
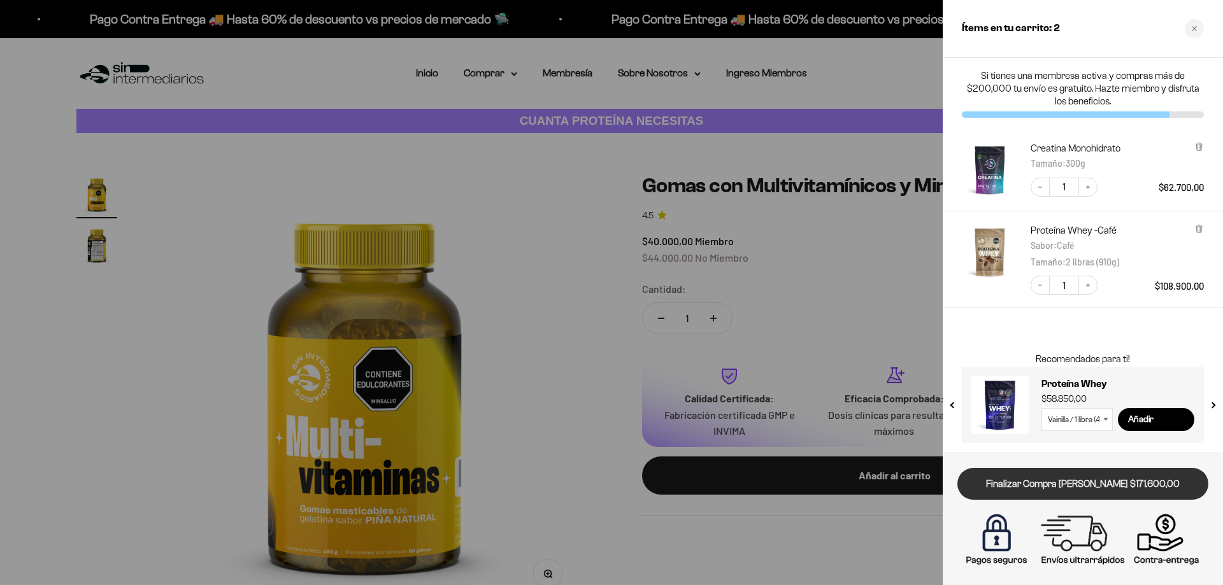
click at [1096, 484] on link "Finalizar Compra [PERSON_NAME] $171.600,00" at bounding box center [1083, 484] width 251 height 32
